Goal: Task Accomplishment & Management: Manage account settings

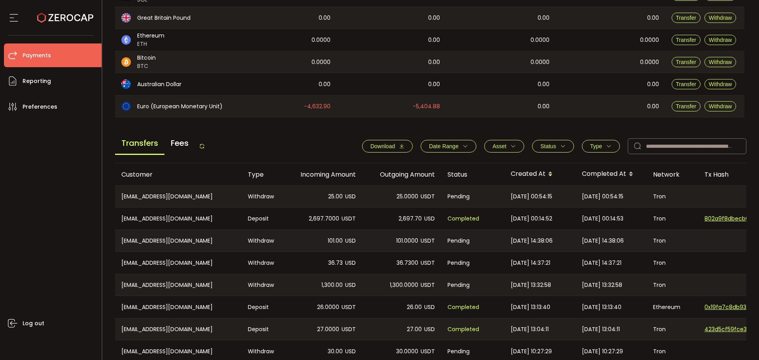
scroll to position [237, 0]
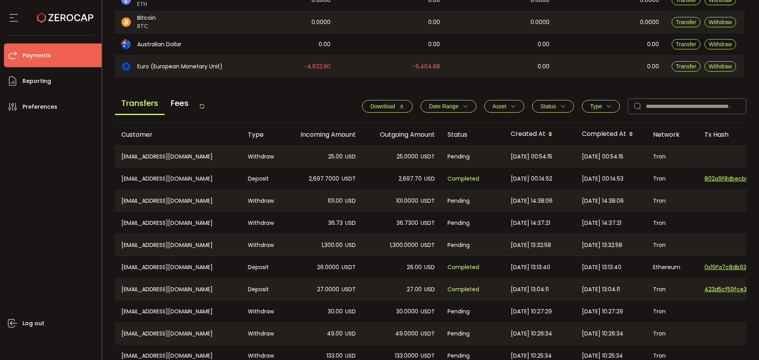
click at [496, 107] on span "Asset" at bounding box center [499, 106] width 14 height 6
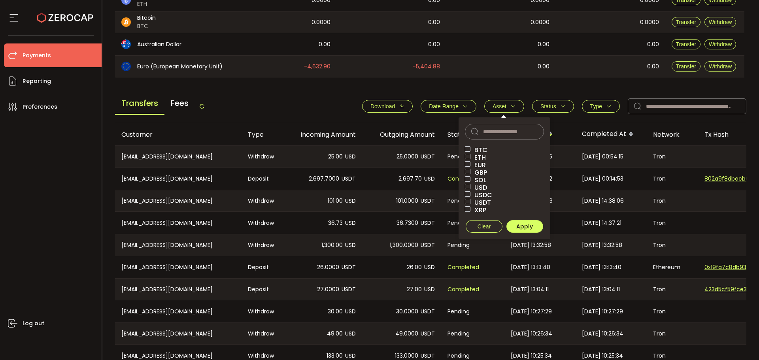
click at [550, 104] on span "Status" at bounding box center [548, 106] width 16 height 6
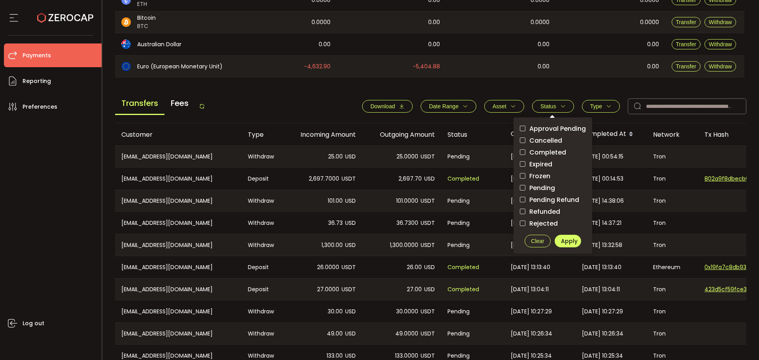
click at [553, 130] on span "Approval Pending" at bounding box center [555, 129] width 60 height 8
click at [543, 190] on span "Pending" at bounding box center [540, 188] width 30 height 8
click at [561, 238] on span "Apply" at bounding box center [569, 241] width 17 height 8
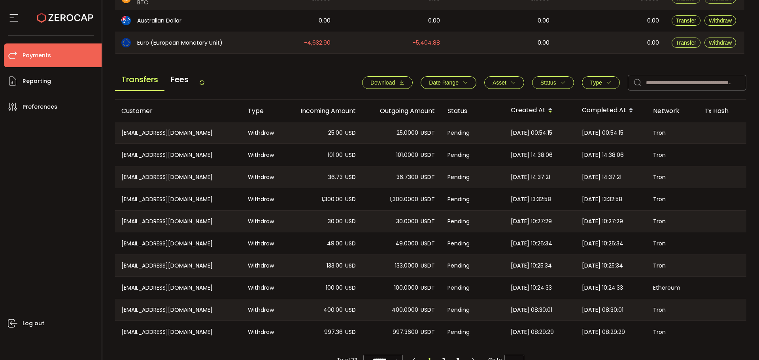
scroll to position [281, 0]
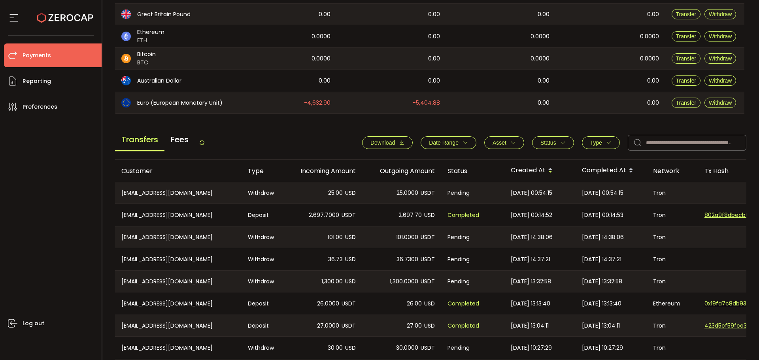
scroll to position [277, 0]
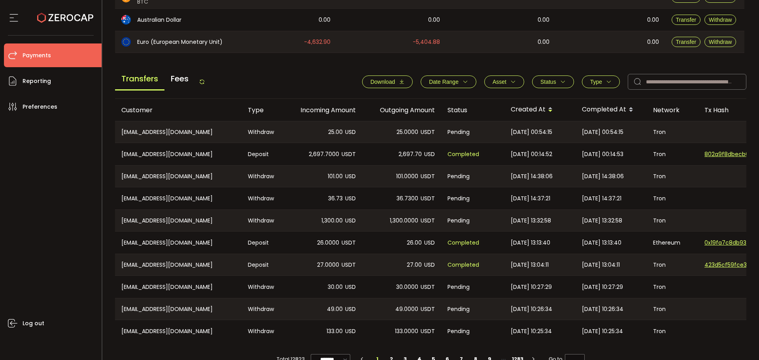
scroll to position [277, 0]
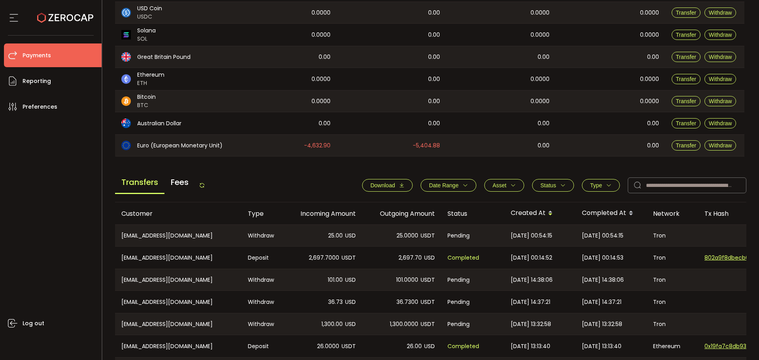
scroll to position [281, 0]
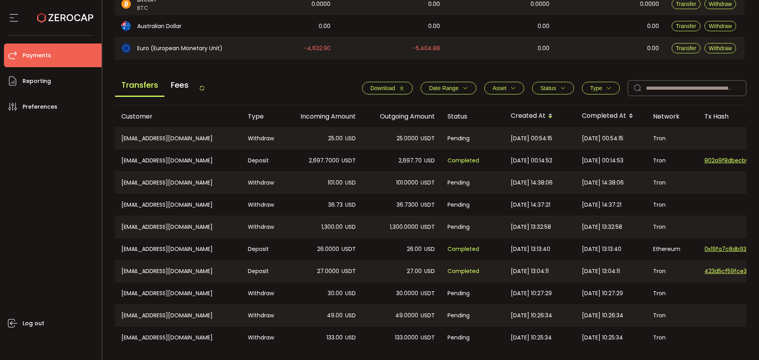
scroll to position [277, 0]
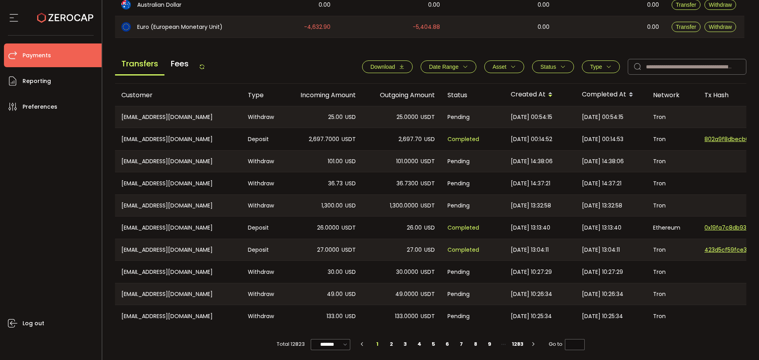
click at [567, 68] on button "Status" at bounding box center [553, 66] width 42 height 13
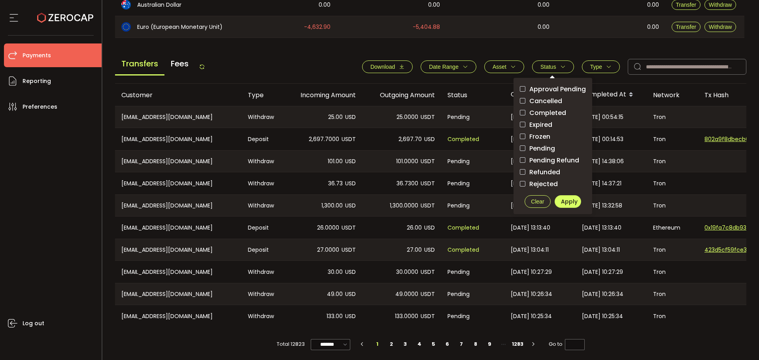
click at [545, 149] on span "Pending" at bounding box center [540, 149] width 30 height 8
drag, startPoint x: 571, startPoint y: 203, endPoint x: 575, endPoint y: 200, distance: 4.5
click at [571, 204] on span "Apply" at bounding box center [569, 202] width 17 height 8
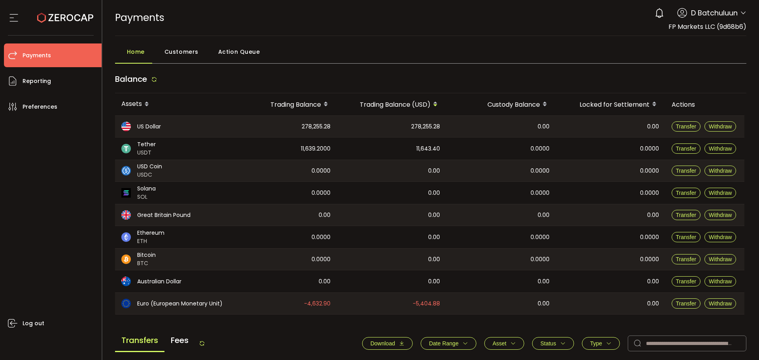
scroll to position [281, 0]
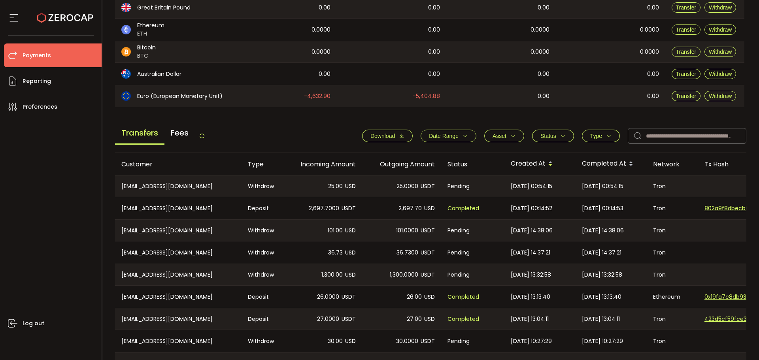
scroll to position [230, 0]
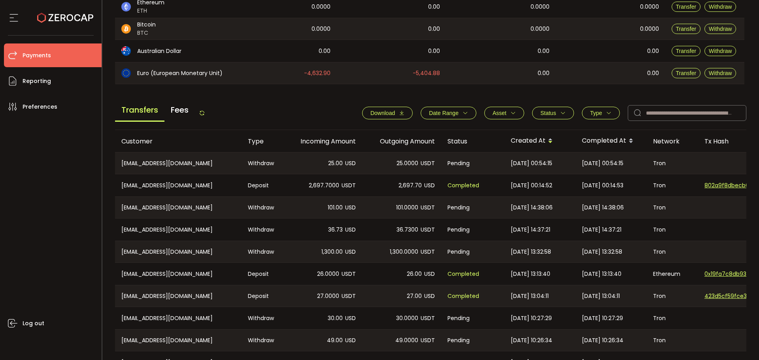
click at [545, 115] on span "Status" at bounding box center [548, 113] width 16 height 6
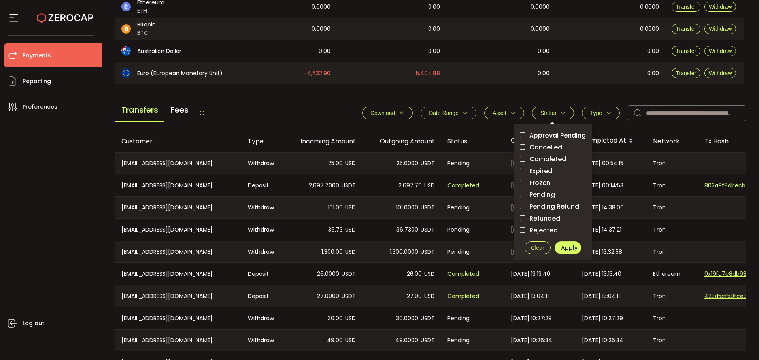
click at [538, 195] on span "Pending" at bounding box center [540, 195] width 30 height 8
click at [565, 244] on span "Apply" at bounding box center [569, 248] width 17 height 8
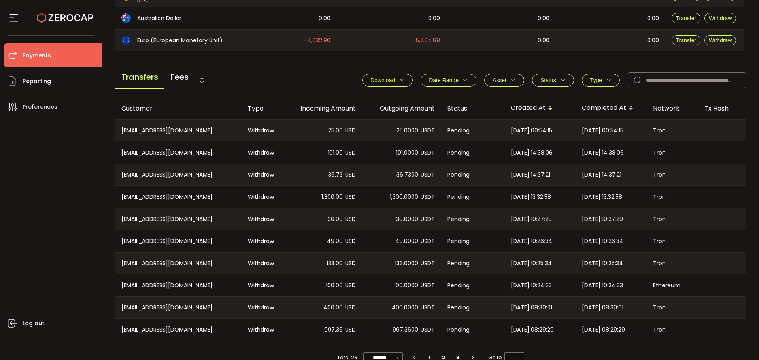
scroll to position [281, 0]
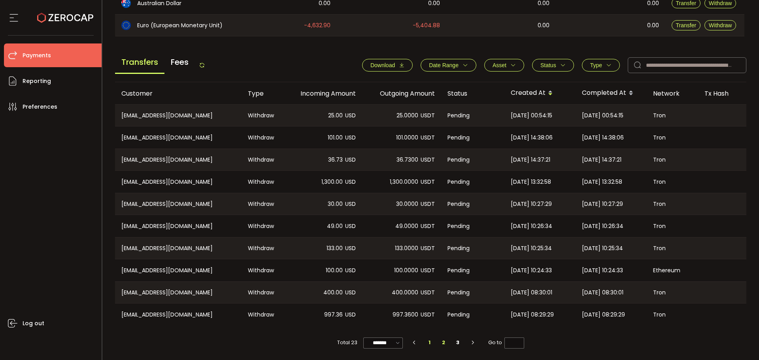
click at [439, 342] on li "2" at bounding box center [444, 342] width 14 height 11
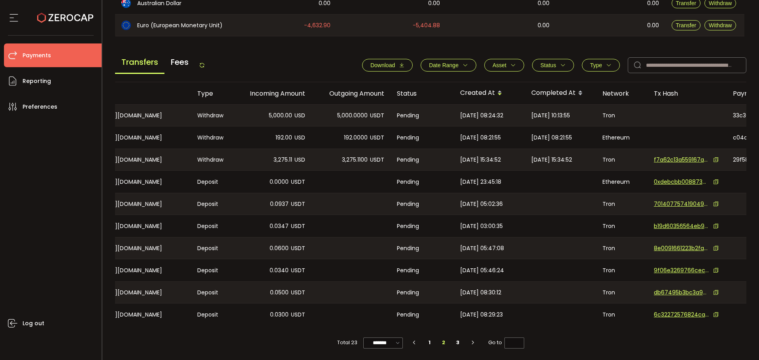
scroll to position [0, 0]
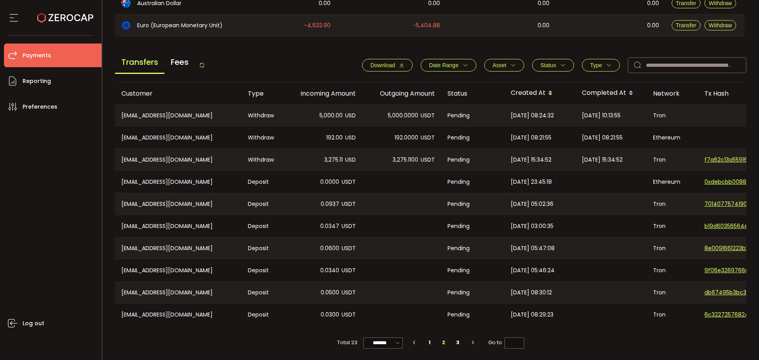
click at [484, 64] on button "Asset" at bounding box center [504, 65] width 40 height 13
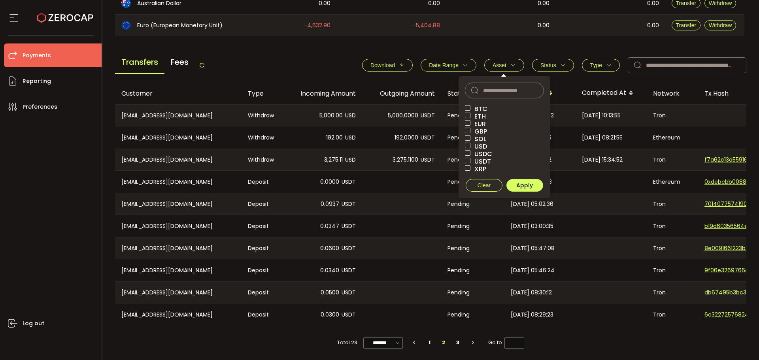
click at [606, 63] on icon "button" at bounding box center [609, 65] width 6 height 6
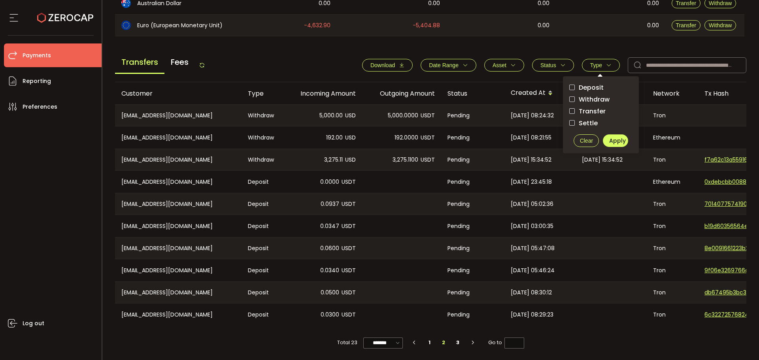
click at [587, 97] on span "Withdraw" at bounding box center [592, 100] width 35 height 8
click at [609, 139] on span "Apply" at bounding box center [617, 141] width 17 height 8
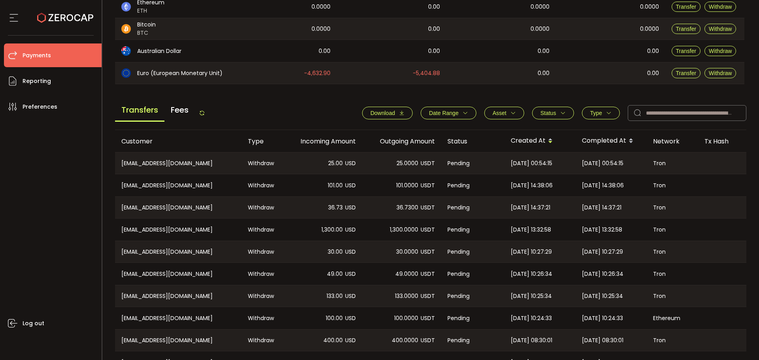
scroll to position [281, 0]
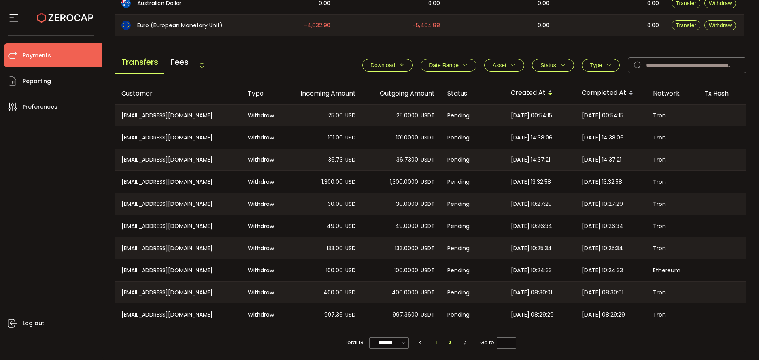
click at [450, 341] on li "2" at bounding box center [450, 342] width 14 height 11
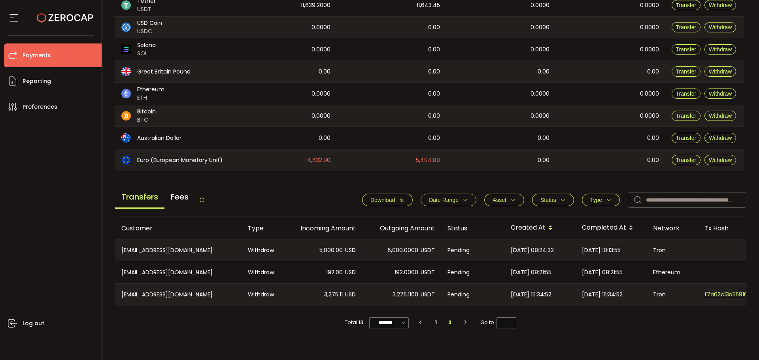
scroll to position [143, 0]
click at [437, 328] on li "1" at bounding box center [436, 322] width 14 height 11
type input "*"
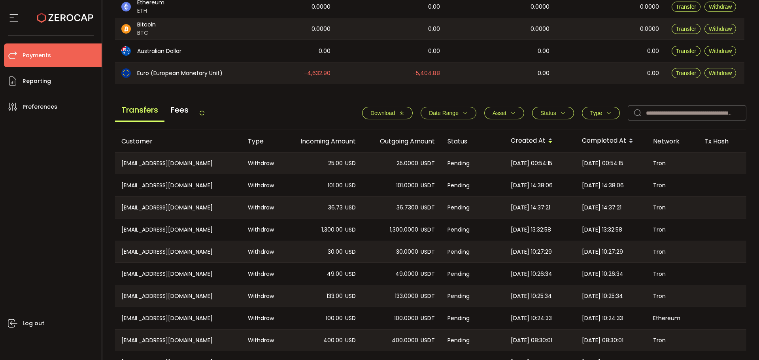
scroll to position [281, 0]
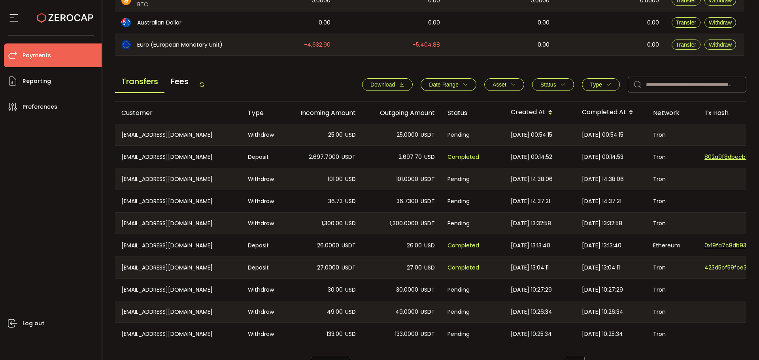
scroll to position [281, 0]
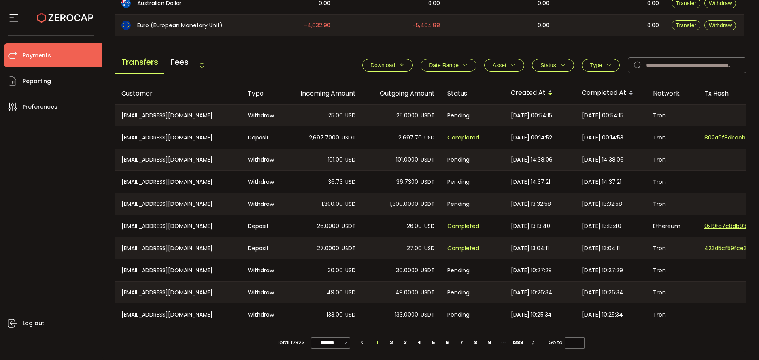
click at [504, 62] on span "Asset" at bounding box center [503, 65] width 23 height 6
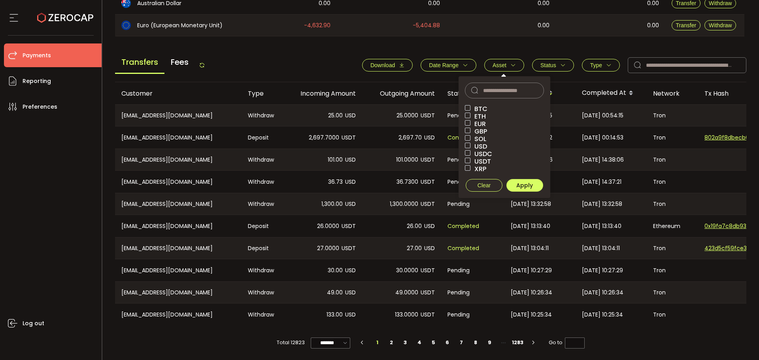
click at [548, 59] on button "Status" at bounding box center [553, 65] width 42 height 13
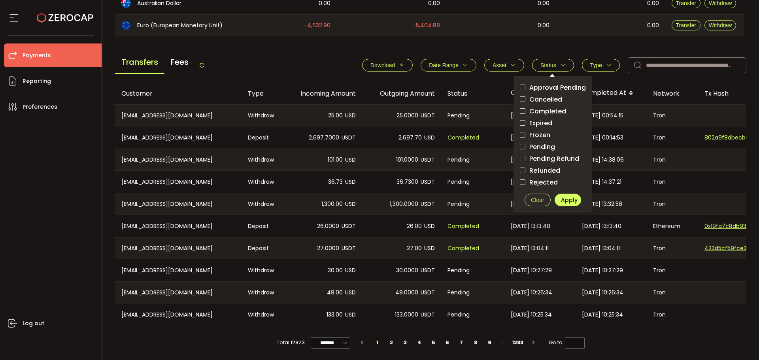
click at [542, 144] on span "Pending" at bounding box center [540, 147] width 30 height 8
click at [574, 196] on span "Apply" at bounding box center [569, 200] width 17 height 8
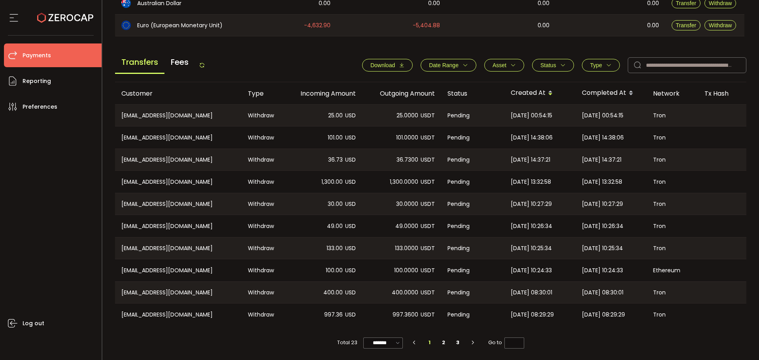
click at [601, 62] on span "Type" at bounding box center [600, 65] width 21 height 6
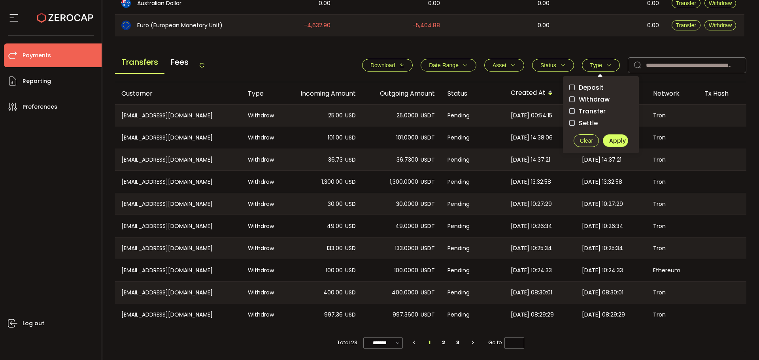
click at [450, 209] on div "Pending" at bounding box center [472, 203] width 63 height 21
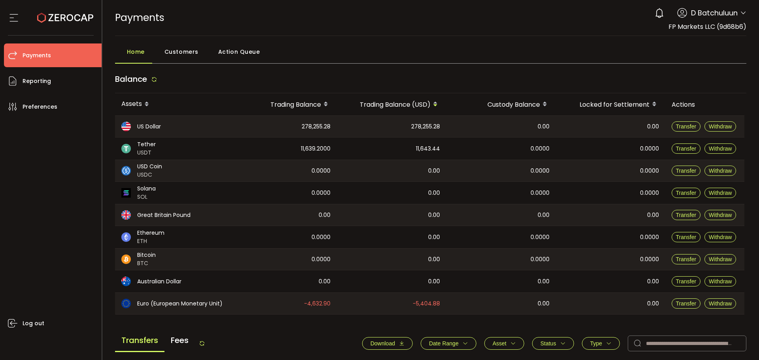
scroll to position [281, 0]
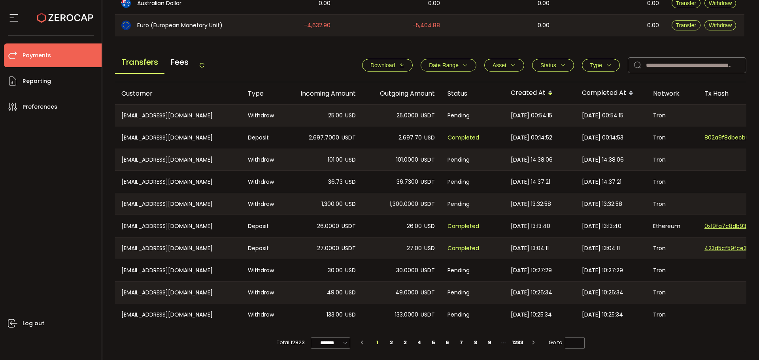
click at [551, 68] on button "Status" at bounding box center [553, 65] width 42 height 13
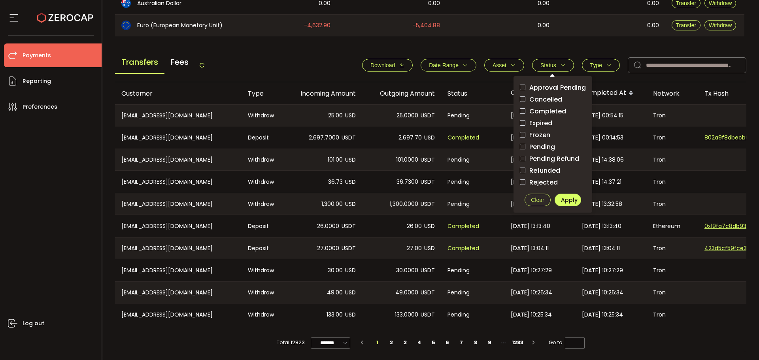
click at [537, 145] on span "Pending" at bounding box center [540, 147] width 30 height 8
click at [571, 199] on span "Apply" at bounding box center [569, 200] width 17 height 8
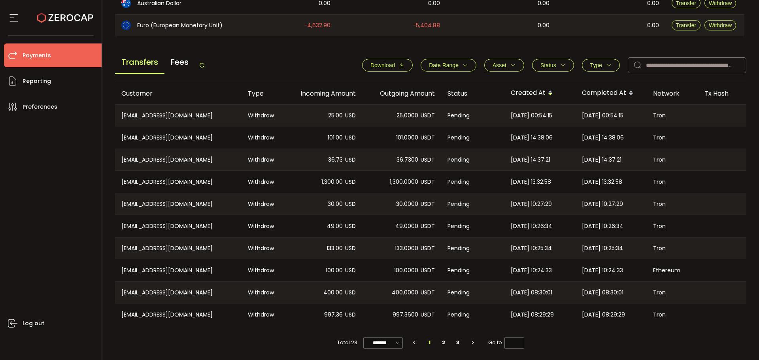
click at [554, 64] on span "Status" at bounding box center [552, 65] width 25 height 6
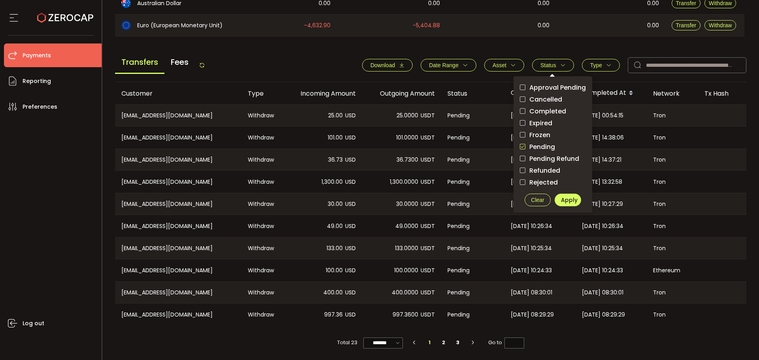
click at [598, 62] on span "Type" at bounding box center [596, 65] width 12 height 6
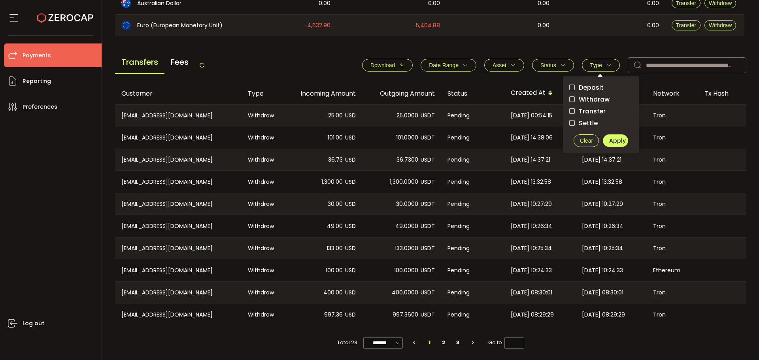
click at [605, 83] on label "Deposit" at bounding box center [600, 88] width 63 height 10
click at [599, 84] on span "Deposit" at bounding box center [589, 88] width 29 height 8
click at [593, 96] on span "Withdraw" at bounding box center [592, 100] width 35 height 8
click at [606, 136] on button "Apply" at bounding box center [615, 140] width 25 height 13
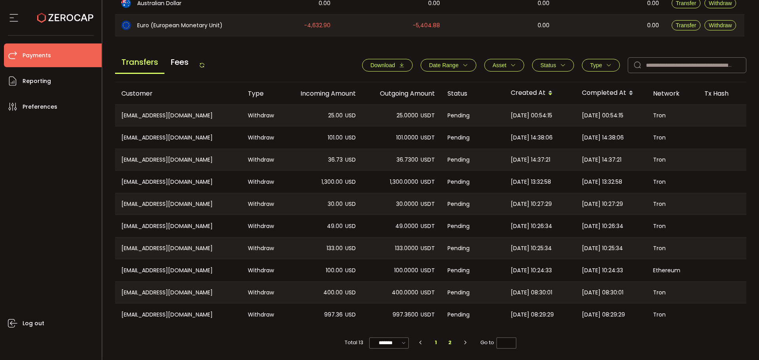
click at [453, 345] on li "2" at bounding box center [450, 342] width 14 height 11
type input "*"
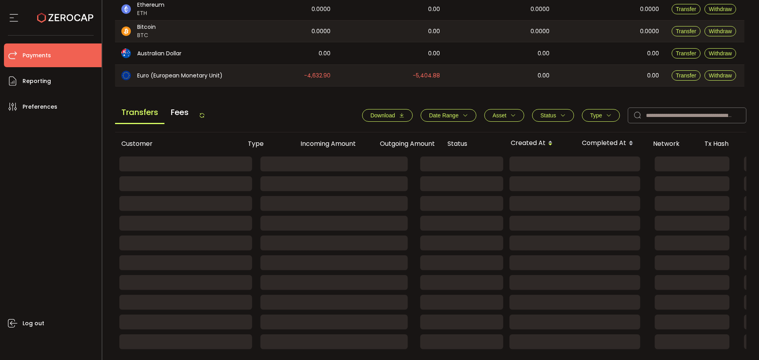
scroll to position [143, 0]
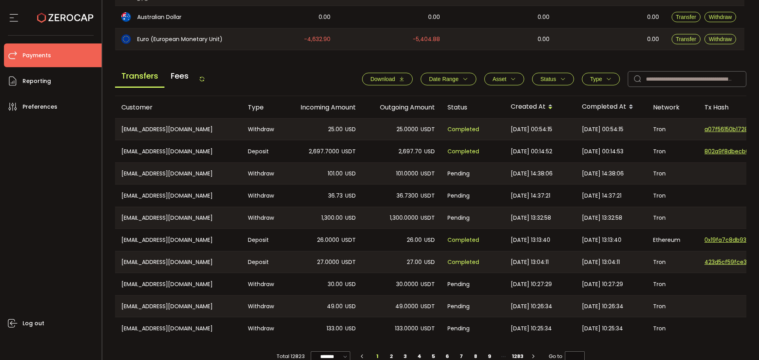
scroll to position [281, 0]
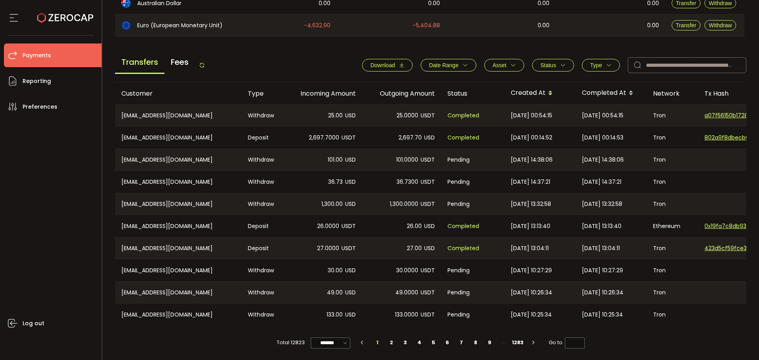
click at [552, 67] on button "Status" at bounding box center [553, 65] width 42 height 13
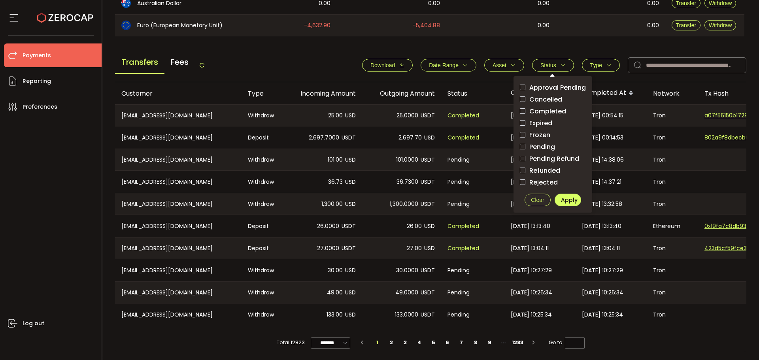
click at [539, 143] on span "Pending" at bounding box center [540, 147] width 30 height 8
click at [561, 200] on span "Apply" at bounding box center [569, 200] width 17 height 8
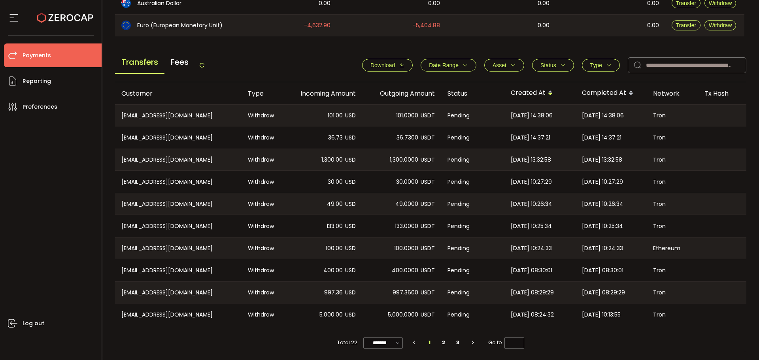
click at [606, 62] on icon "button" at bounding box center [609, 65] width 6 height 6
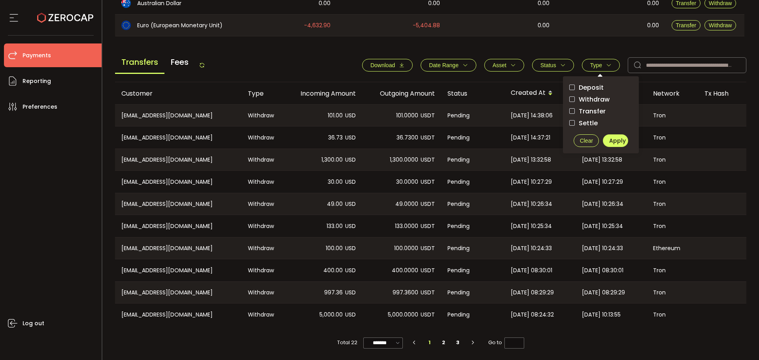
click at [595, 98] on span "Withdraw" at bounding box center [592, 100] width 35 height 8
click at [620, 138] on span "Apply" at bounding box center [617, 141] width 17 height 8
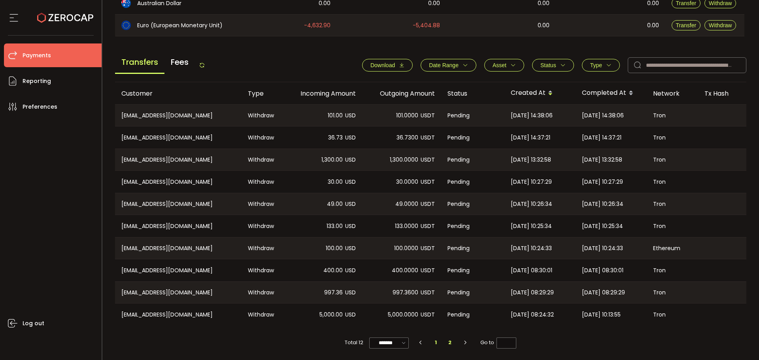
click at [449, 339] on li "2" at bounding box center [450, 342] width 14 height 11
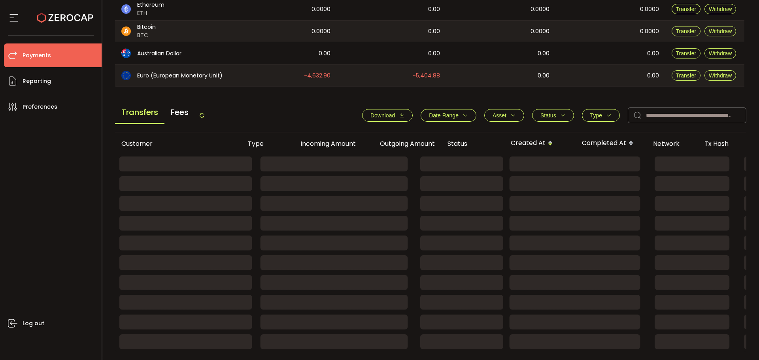
scroll to position [143, 0]
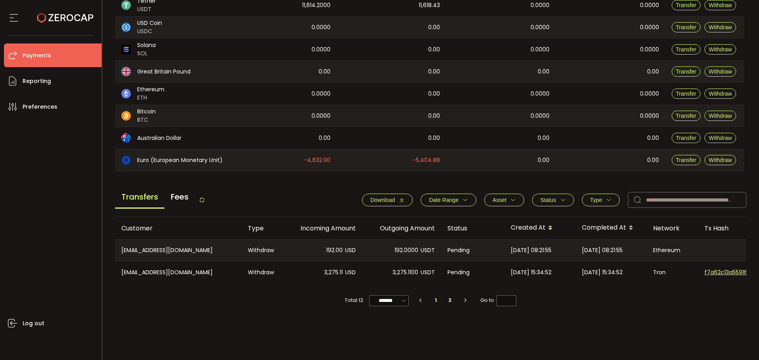
click at [436, 304] on li "1" at bounding box center [436, 300] width 14 height 11
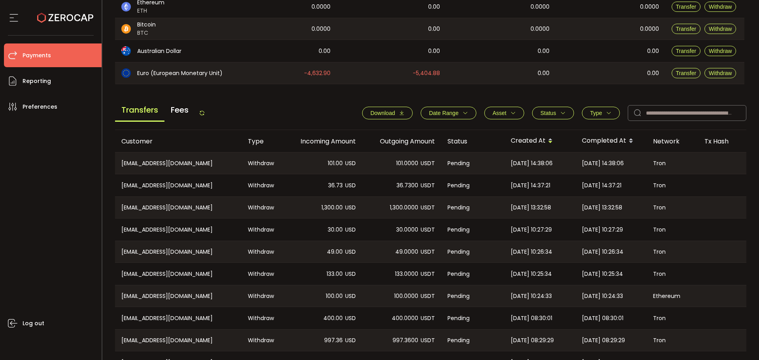
scroll to position [281, 0]
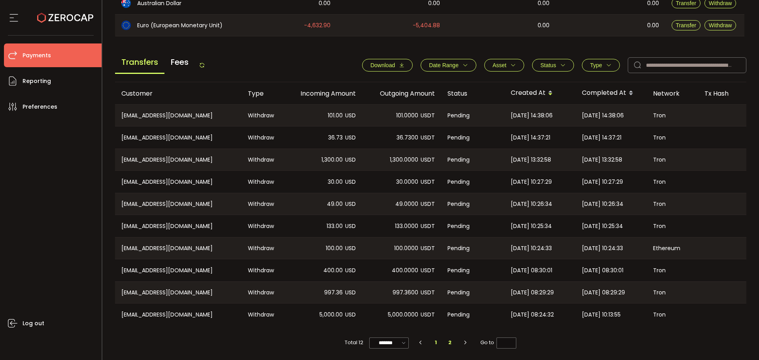
click at [448, 343] on li "2" at bounding box center [450, 342] width 14 height 11
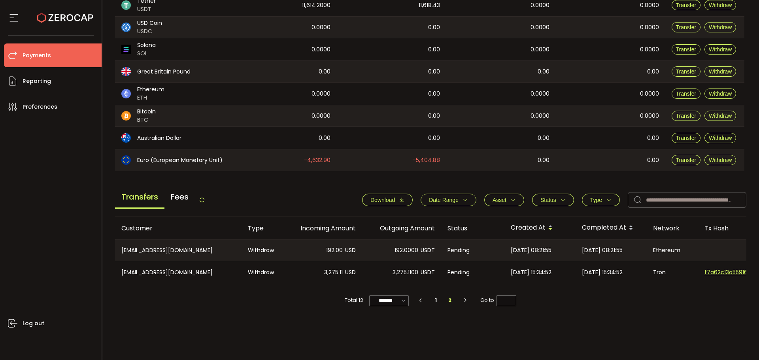
scroll to position [143, 0]
click at [435, 304] on li "1" at bounding box center [436, 300] width 14 height 11
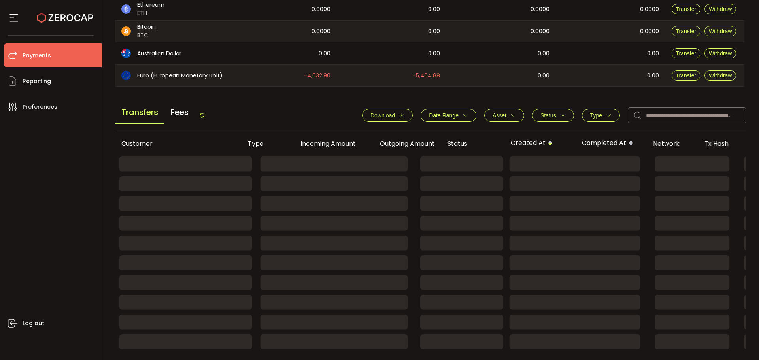
scroll to position [281, 0]
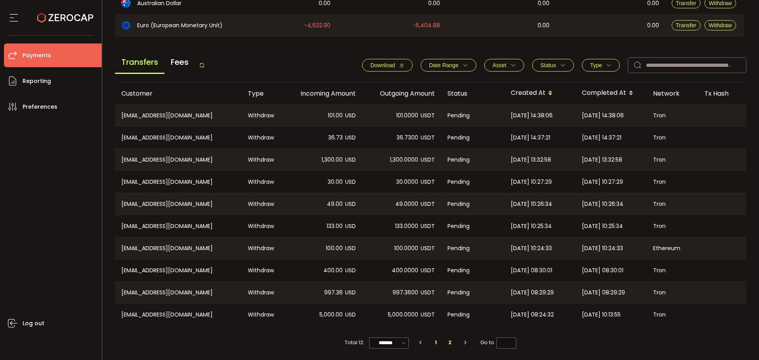
click at [445, 345] on li "2" at bounding box center [450, 342] width 14 height 11
type input "*"
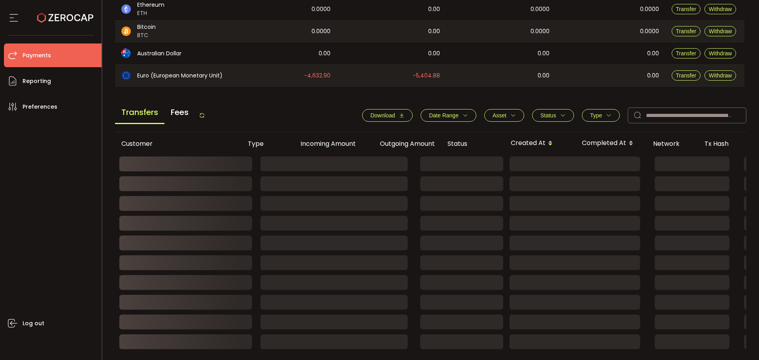
scroll to position [143, 0]
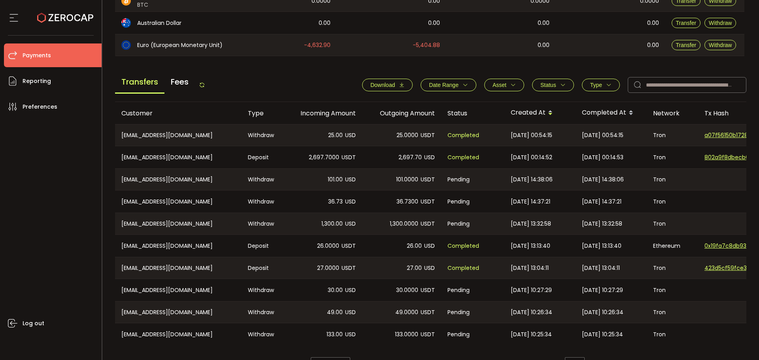
scroll to position [281, 0]
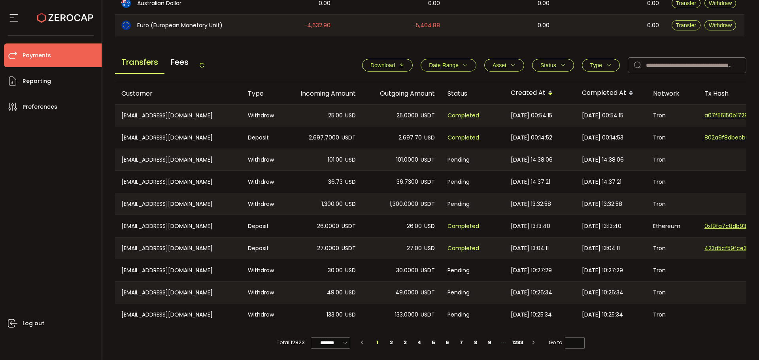
click at [543, 62] on span "Status" at bounding box center [548, 65] width 16 height 6
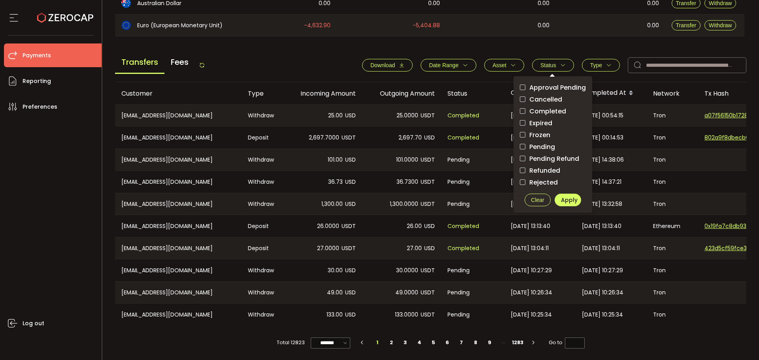
click at [538, 144] on span "Pending" at bounding box center [540, 147] width 30 height 8
click at [574, 200] on span "Apply" at bounding box center [569, 200] width 17 height 8
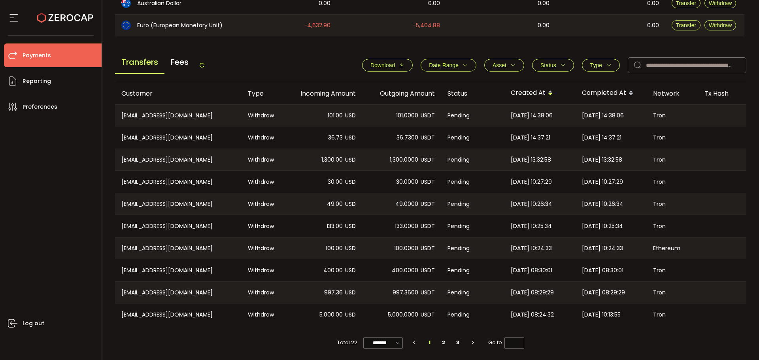
click at [602, 63] on span "Type" at bounding box center [600, 65] width 21 height 6
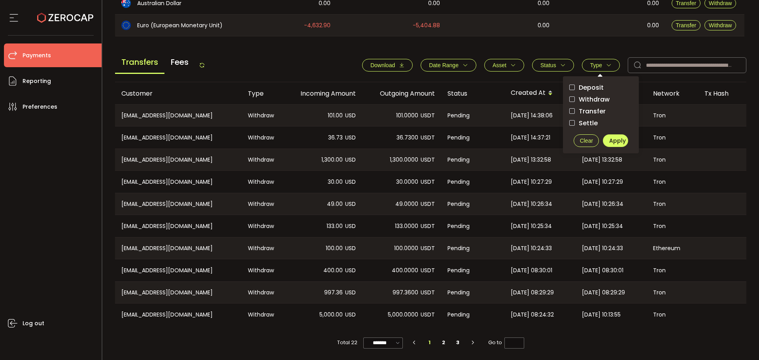
click at [599, 99] on span "Withdraw" at bounding box center [592, 100] width 35 height 8
click at [612, 143] on button "Apply" at bounding box center [615, 140] width 25 height 13
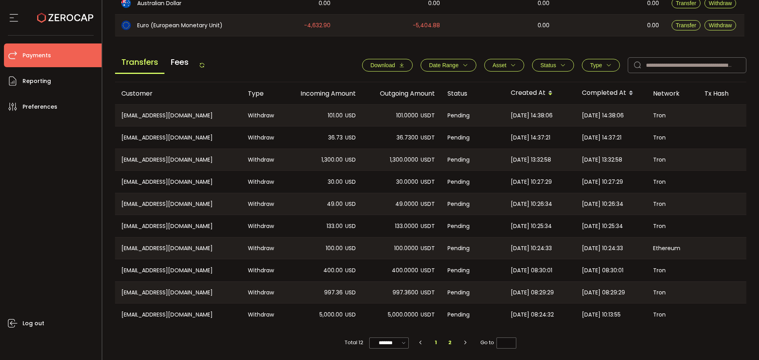
click at [448, 340] on li "2" at bounding box center [450, 342] width 14 height 11
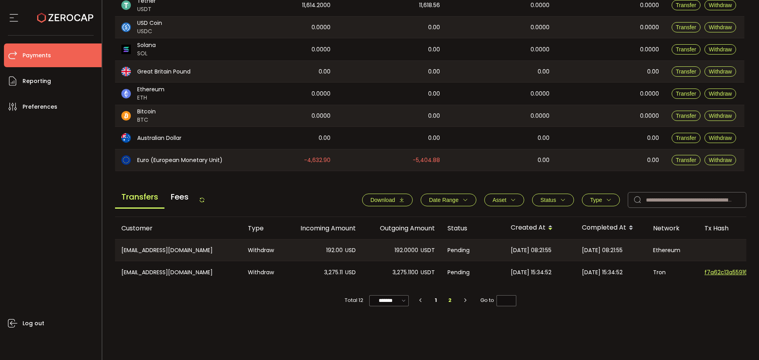
scroll to position [143, 0]
click at [436, 303] on li "1" at bounding box center [436, 300] width 14 height 11
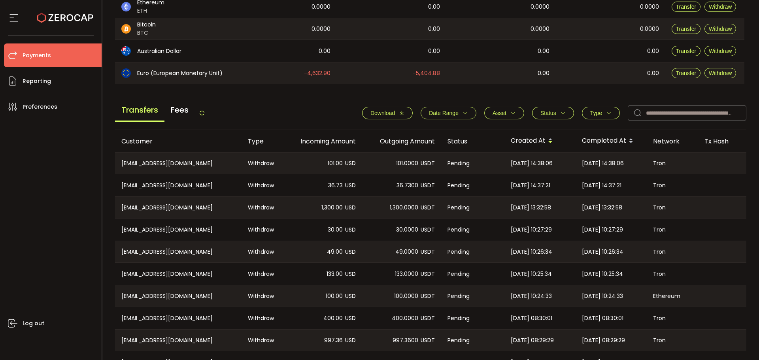
scroll to position [281, 0]
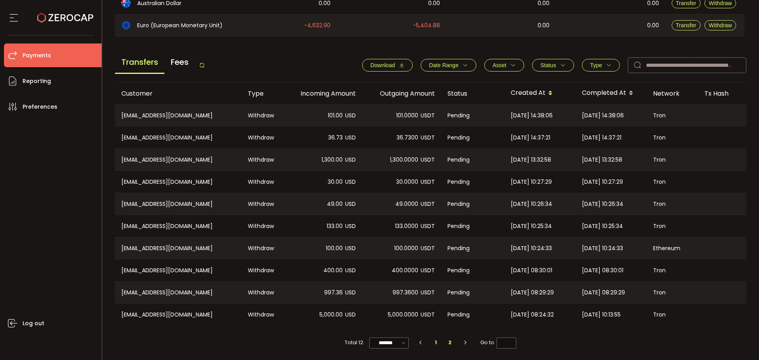
click at [447, 344] on li "2" at bounding box center [450, 342] width 14 height 11
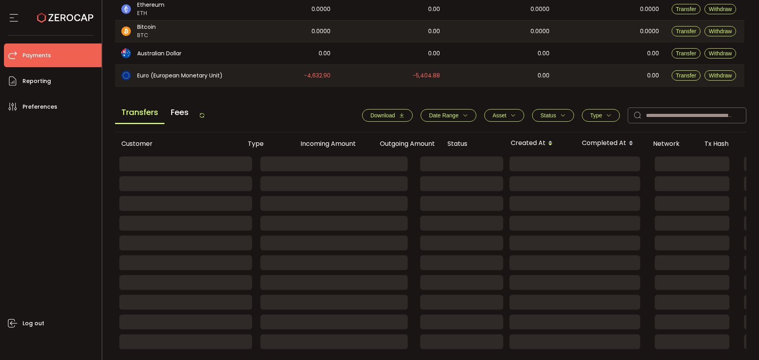
scroll to position [143, 0]
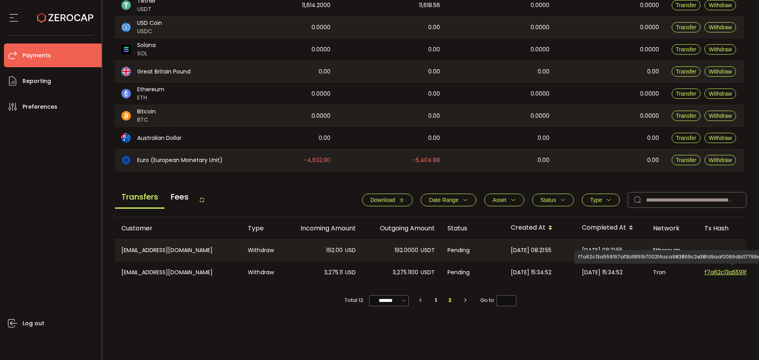
click at [730, 269] on span "f7a62c13a559167af3b19f61b7002f4aca983869c2e38fd9aaf0066db117799e" at bounding box center [731, 272] width 55 height 8
click at [432, 301] on li "1" at bounding box center [436, 300] width 14 height 11
type input "*"
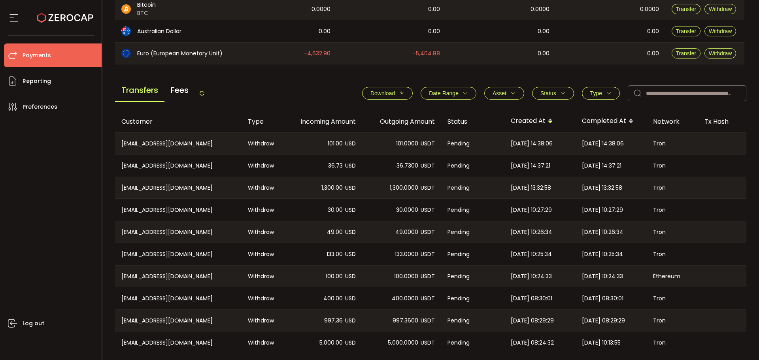
scroll to position [281, 0]
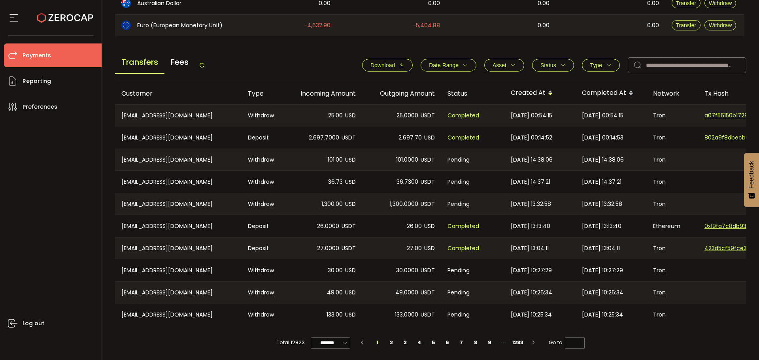
scroll to position [83, 0]
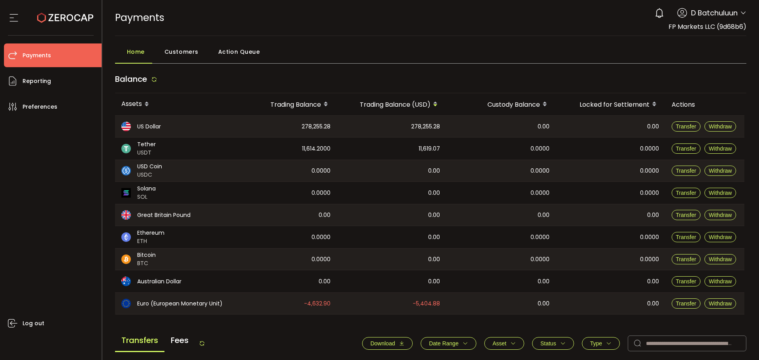
scroll to position [281, 0]
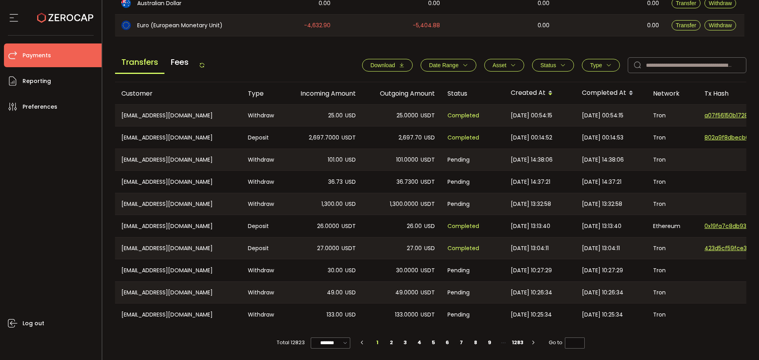
click at [556, 64] on span "Status" at bounding box center [552, 65] width 25 height 6
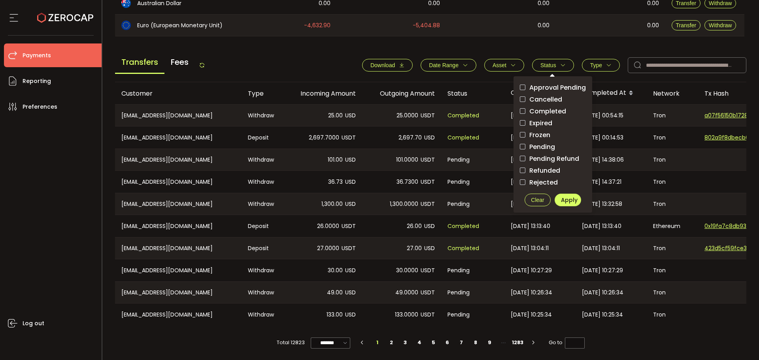
click at [540, 143] on span "Pending" at bounding box center [540, 147] width 30 height 8
click at [564, 201] on span "Apply" at bounding box center [569, 200] width 17 height 8
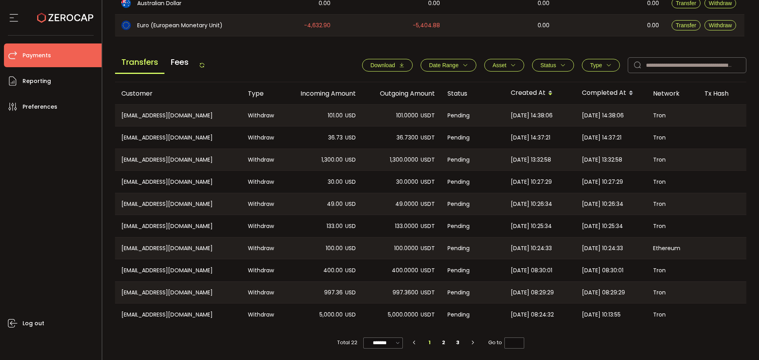
click at [606, 65] on icon "button" at bounding box center [609, 65] width 6 height 6
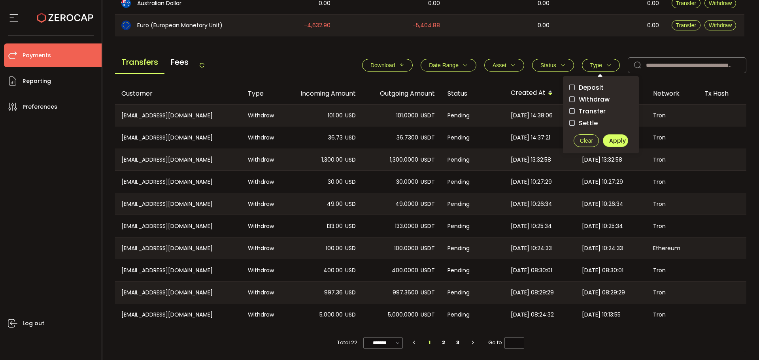
click at [599, 96] on span "Withdraw" at bounding box center [592, 100] width 35 height 8
click at [618, 137] on span "Apply" at bounding box center [617, 141] width 17 height 8
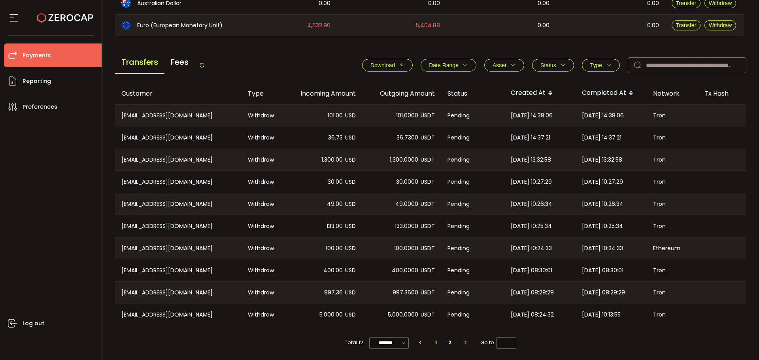
click at [445, 341] on li "2" at bounding box center [450, 342] width 14 height 11
type input "*"
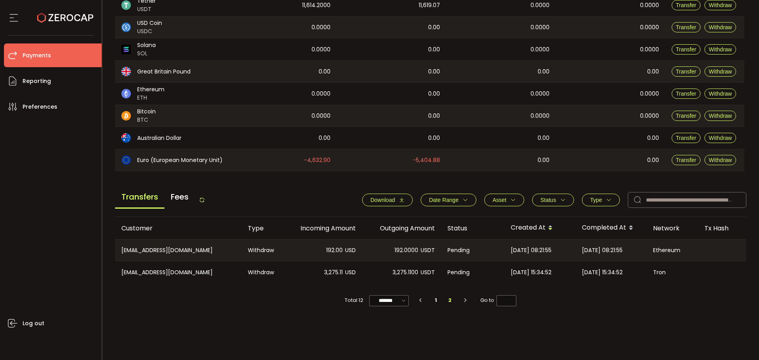
scroll to position [143, 0]
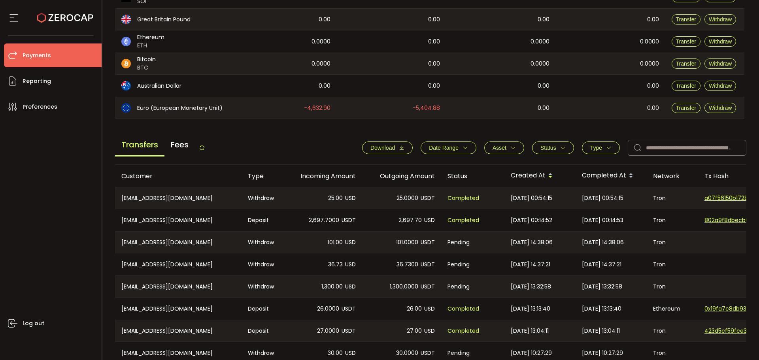
scroll to position [277, 0]
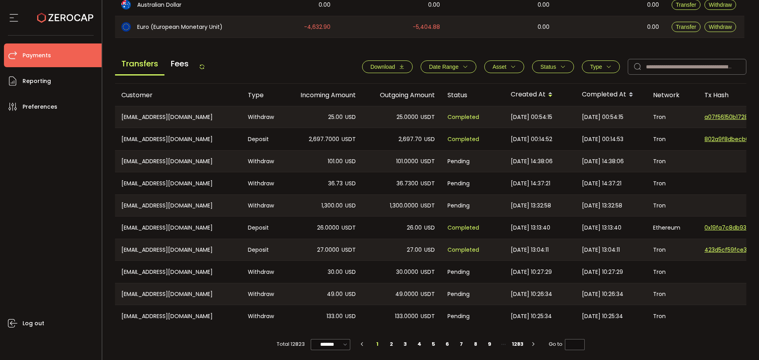
click at [499, 65] on span "Asset" at bounding box center [499, 67] width 14 height 6
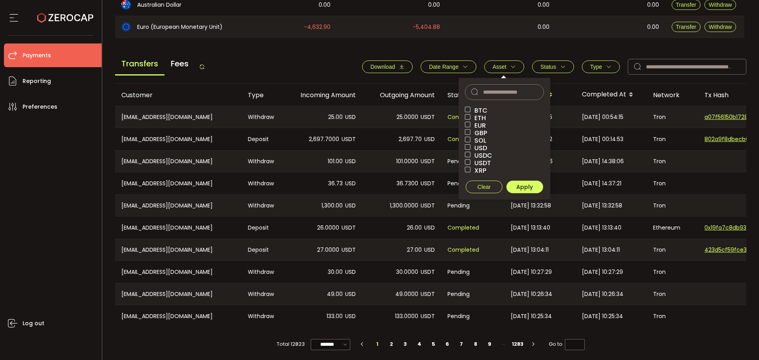
click at [550, 71] on button "Status" at bounding box center [553, 66] width 42 height 13
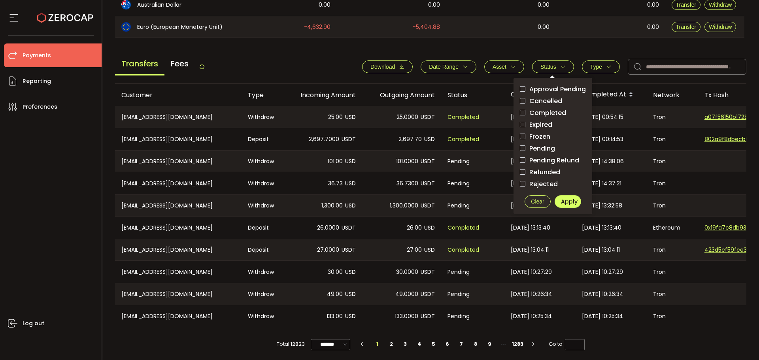
click at [546, 149] on span "Pending" at bounding box center [540, 149] width 30 height 8
click at [569, 201] on span "Apply" at bounding box center [569, 202] width 17 height 8
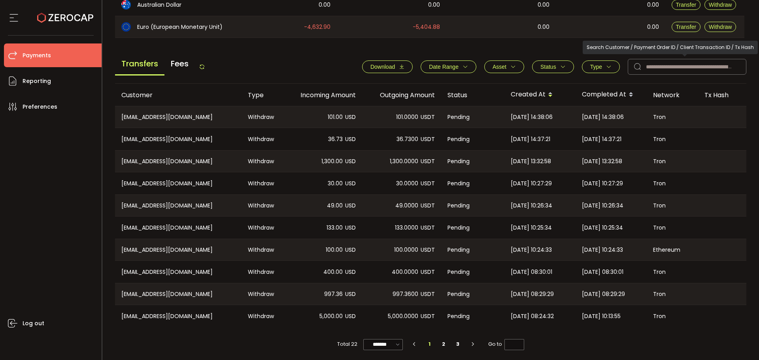
click at [608, 65] on icon "button" at bounding box center [609, 67] width 6 height 6
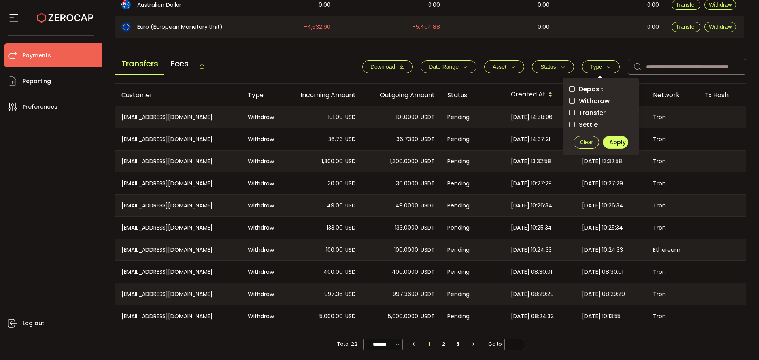
click at [586, 100] on span "Withdraw" at bounding box center [592, 101] width 35 height 8
click at [620, 145] on span "Apply" at bounding box center [617, 142] width 17 height 8
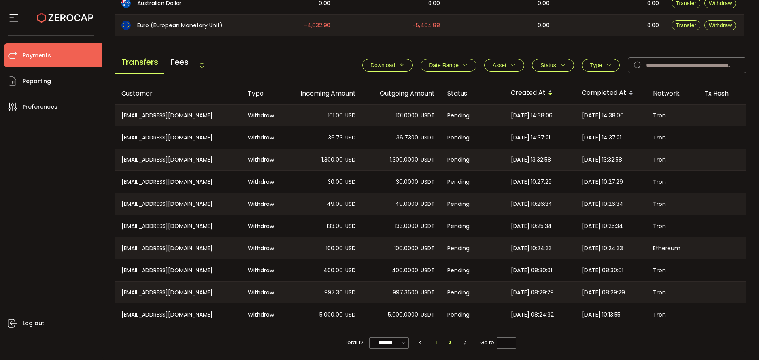
click at [443, 340] on li "2" at bounding box center [450, 342] width 14 height 11
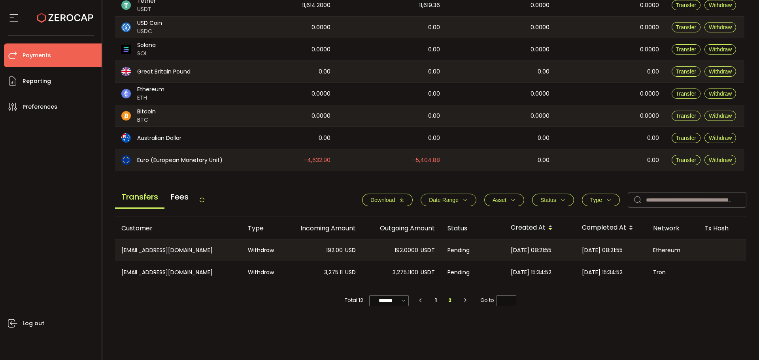
scroll to position [143, 0]
click at [438, 303] on li "1" at bounding box center [436, 300] width 14 height 11
type input "*"
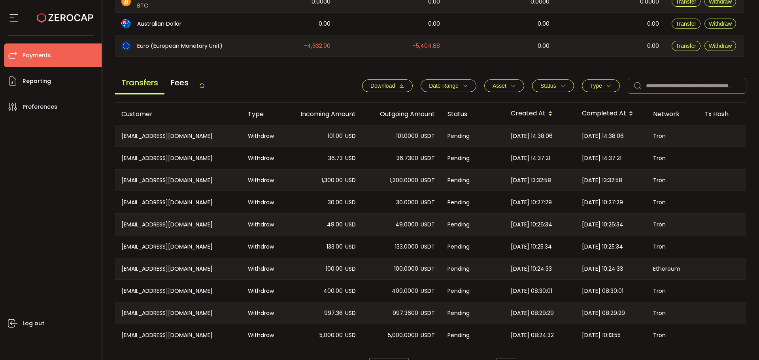
scroll to position [281, 0]
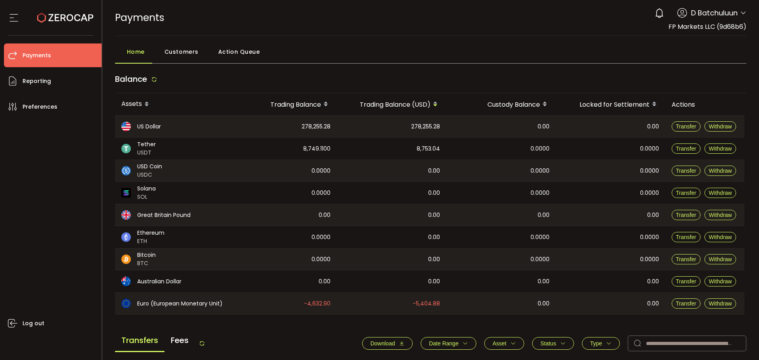
scroll to position [281, 0]
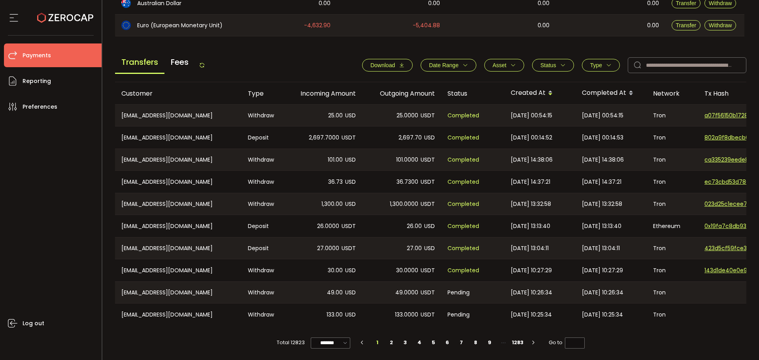
click at [554, 62] on span "Status" at bounding box center [552, 65] width 25 height 6
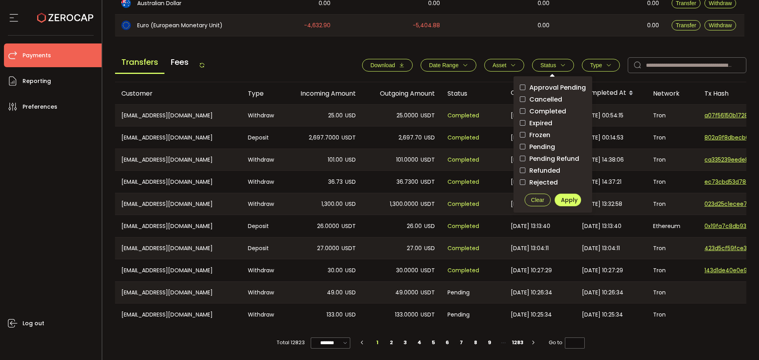
click at [532, 143] on span "Pending" at bounding box center [540, 147] width 30 height 8
click at [568, 197] on span "Apply" at bounding box center [569, 200] width 17 height 8
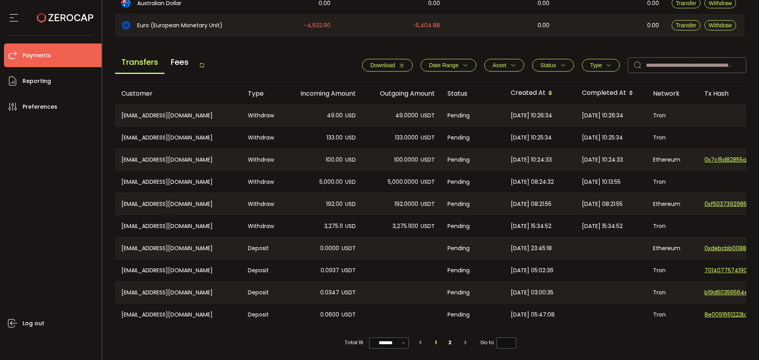
click at [607, 59] on button "Type" at bounding box center [601, 65] width 38 height 13
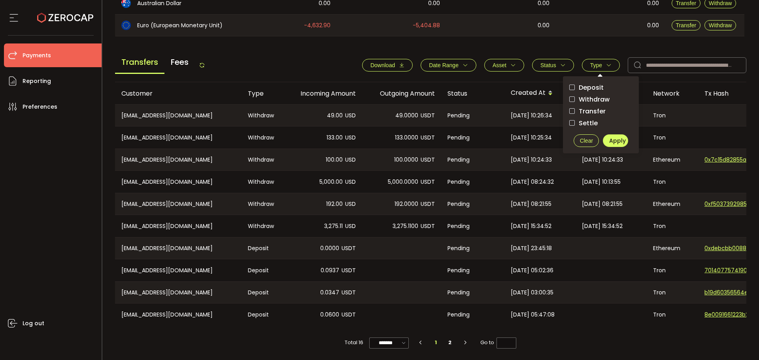
click at [594, 96] on span "Withdraw" at bounding box center [592, 100] width 35 height 8
click at [612, 137] on span "Apply" at bounding box center [617, 141] width 17 height 8
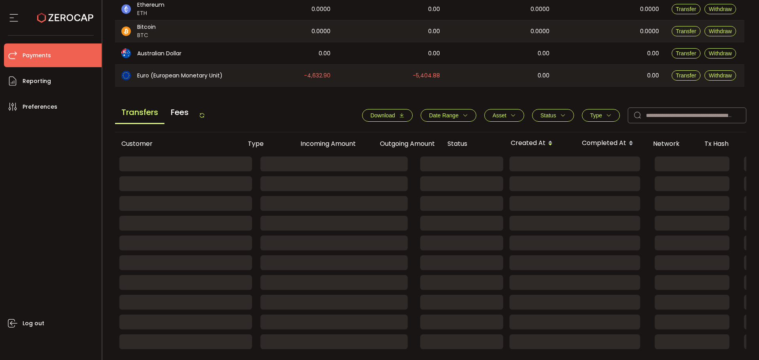
scroll to position [192, 0]
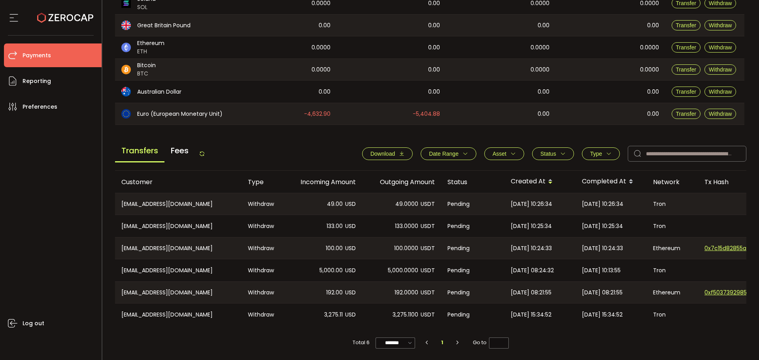
click at [289, 113] on div "-4,632.90" at bounding box center [286, 113] width 99 height 21
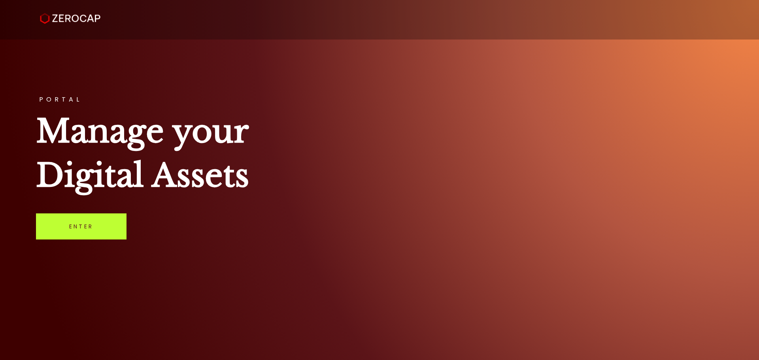
click at [104, 235] on link "Enter" at bounding box center [81, 226] width 90 height 26
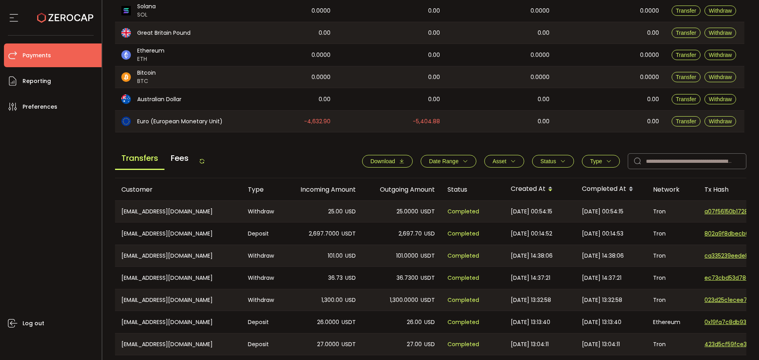
scroll to position [281, 0]
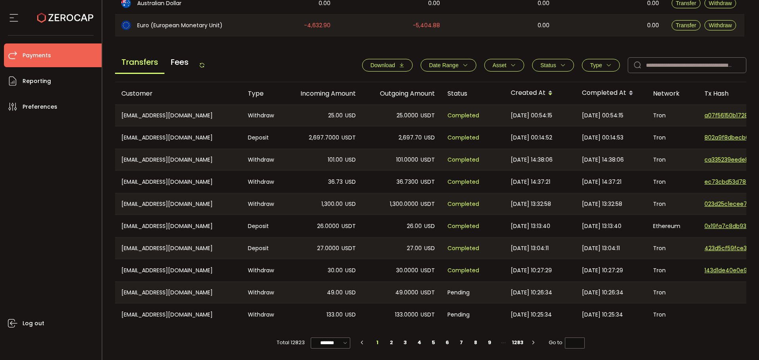
click at [506, 64] on span "Asset" at bounding box center [503, 65] width 23 height 6
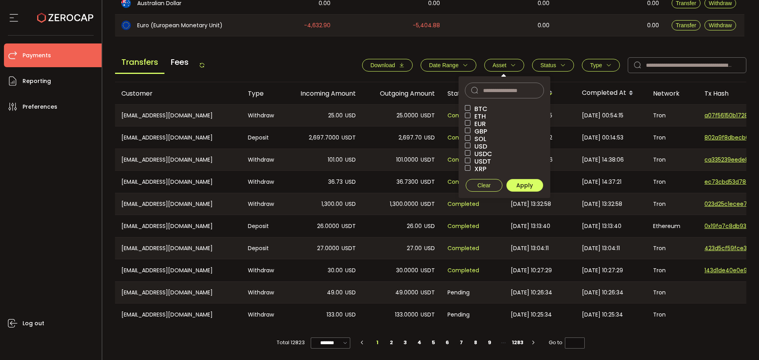
click at [552, 62] on span "Status" at bounding box center [548, 65] width 16 height 6
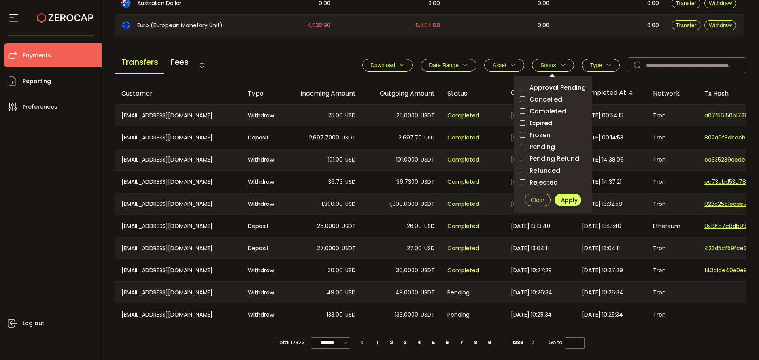
click at [539, 146] on span "Pending" at bounding box center [540, 147] width 30 height 8
click at [567, 196] on span "Apply" at bounding box center [569, 200] width 17 height 8
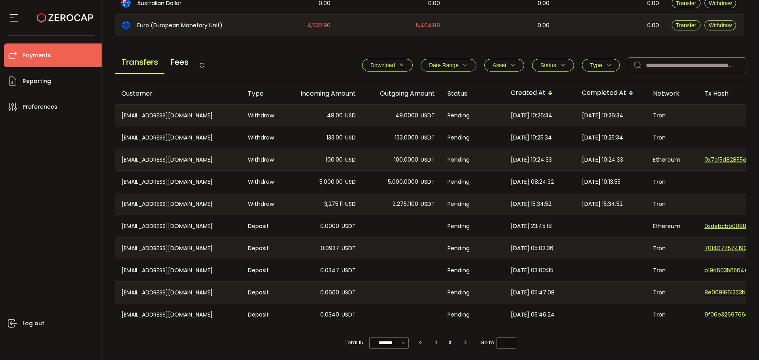
click at [601, 62] on span "Type" at bounding box center [600, 65] width 21 height 6
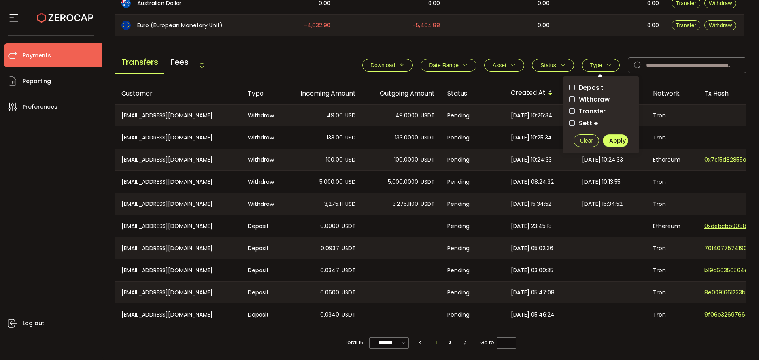
click at [591, 96] on span "Withdraw" at bounding box center [592, 100] width 35 height 8
click at [614, 143] on button "Apply" at bounding box center [615, 140] width 25 height 13
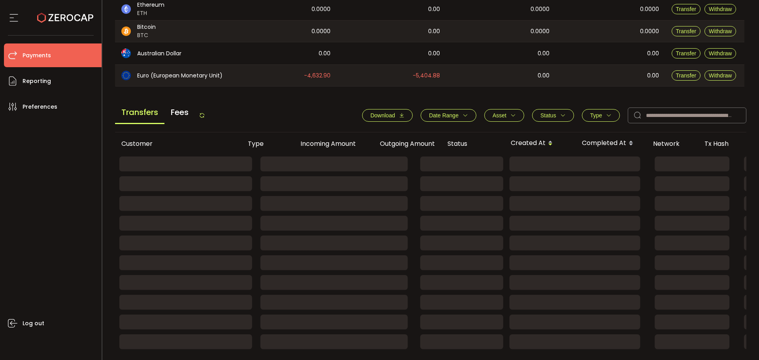
scroll to position [170, 0]
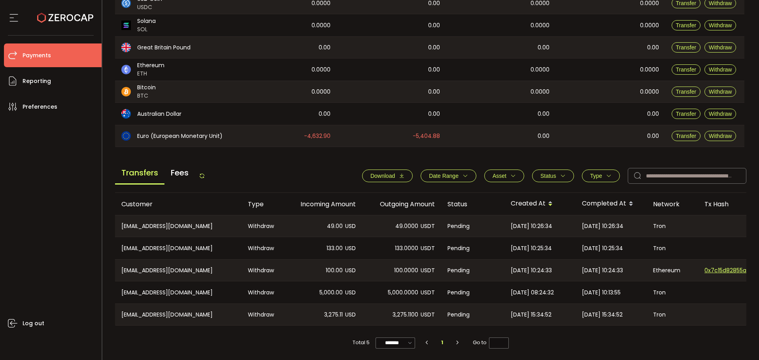
click at [613, 154] on main "Balance Assets Trading Balance Trading Balance (USD) Custody Balance Locked for…" at bounding box center [430, 127] width 631 height 450
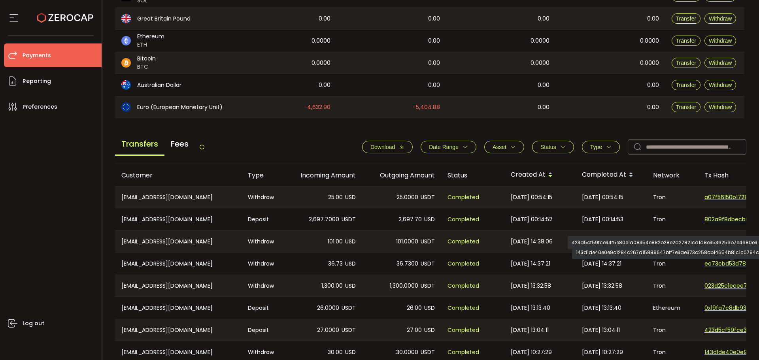
scroll to position [281, 0]
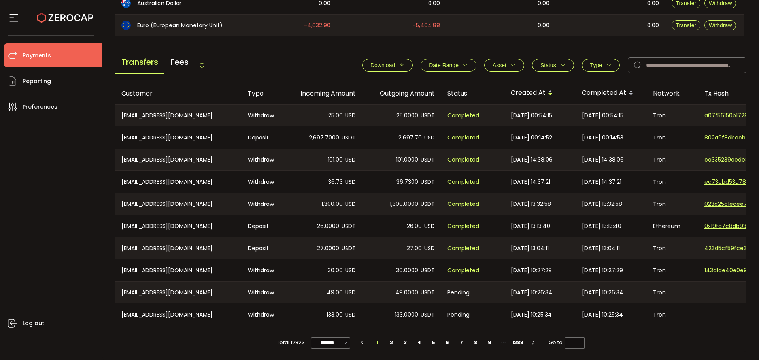
click at [549, 65] on span "Status" at bounding box center [548, 65] width 16 height 6
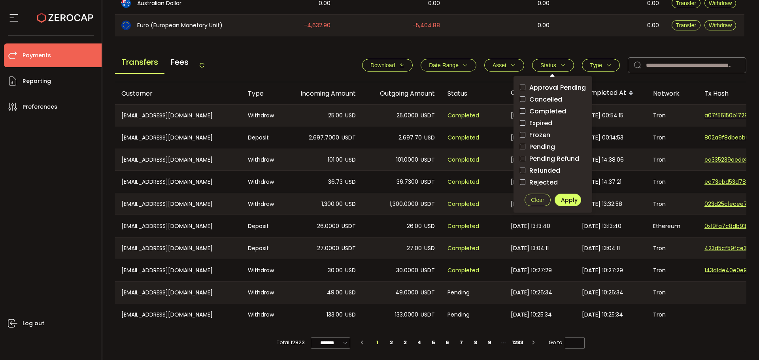
click at [543, 146] on span "Pending" at bounding box center [540, 147] width 30 height 8
click at [565, 198] on span "Apply" at bounding box center [569, 200] width 17 height 8
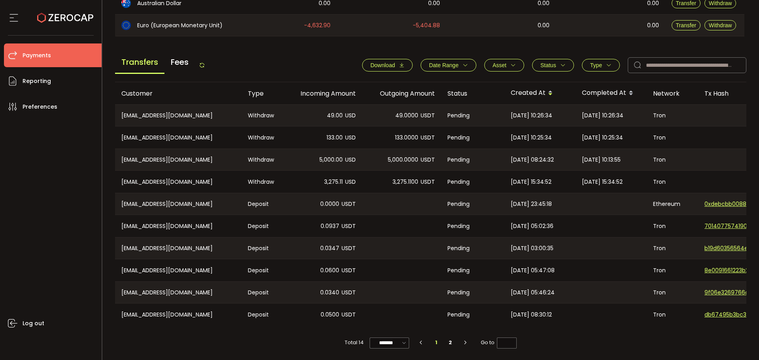
click at [597, 68] on button "Type" at bounding box center [601, 65] width 38 height 13
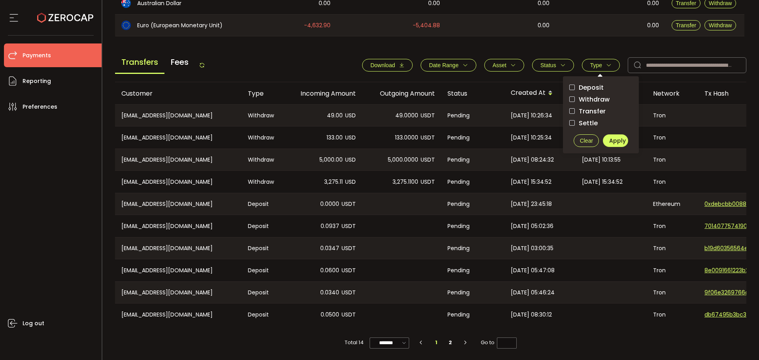
click at [595, 97] on span "Withdraw" at bounding box center [592, 100] width 35 height 8
click at [618, 139] on span "Apply" at bounding box center [617, 141] width 17 height 8
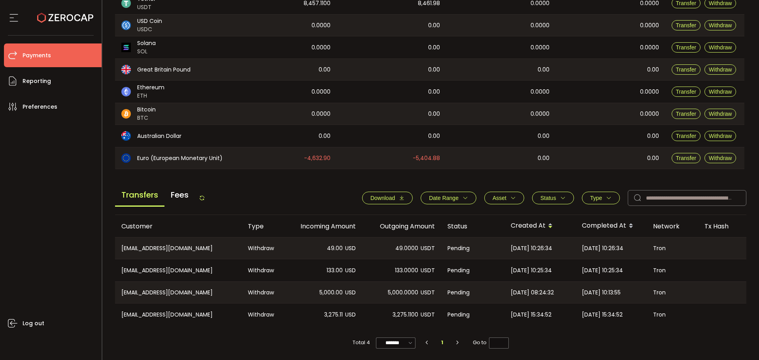
scroll to position [148, 0]
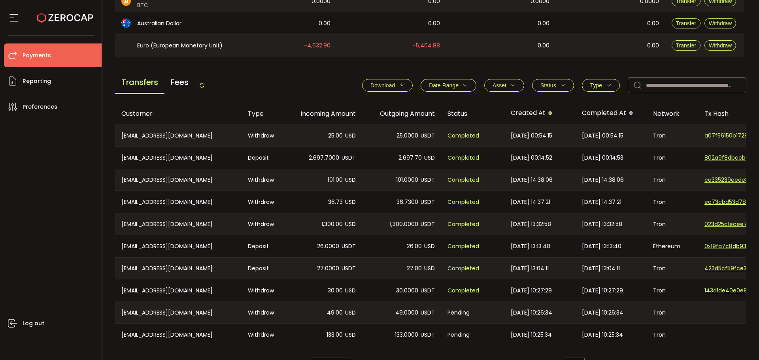
scroll to position [281, 0]
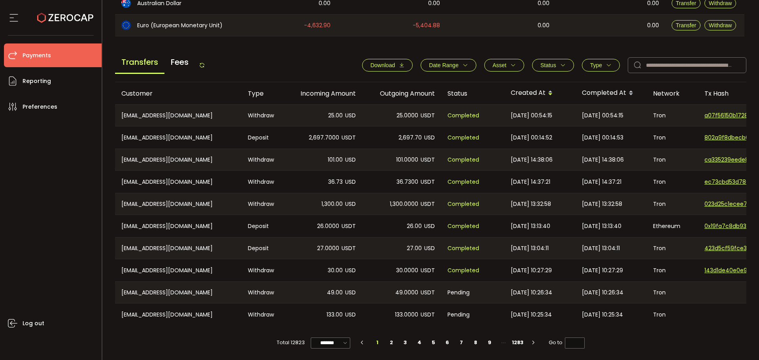
drag, startPoint x: 553, startPoint y: 64, endPoint x: 555, endPoint y: 72, distance: 7.9
click at [553, 65] on span "Status" at bounding box center [548, 65] width 16 height 6
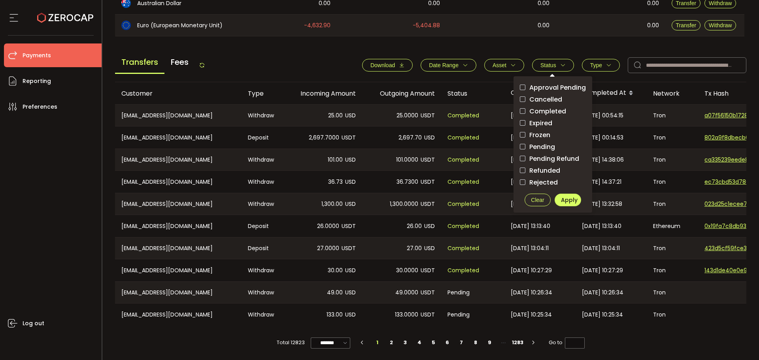
click at [541, 144] on span "Pending" at bounding box center [540, 147] width 30 height 8
click at [571, 197] on span "Apply" at bounding box center [569, 200] width 17 height 8
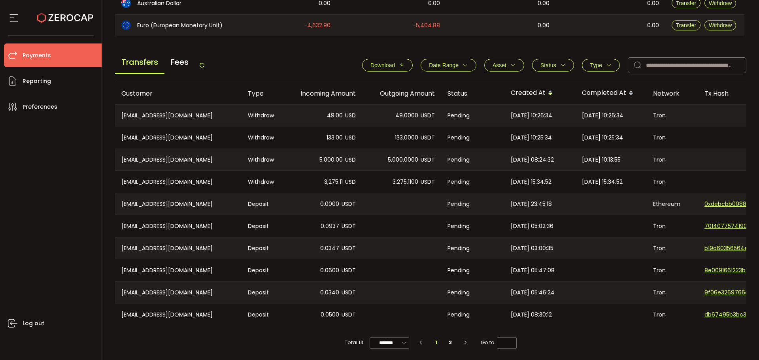
click at [603, 66] on span "Type" at bounding box center [600, 65] width 21 height 6
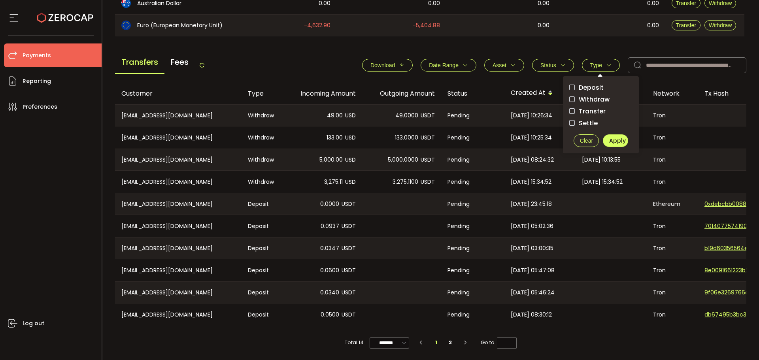
click at [593, 96] on span "Withdraw" at bounding box center [592, 100] width 35 height 8
click at [620, 138] on span "Apply" at bounding box center [617, 141] width 17 height 8
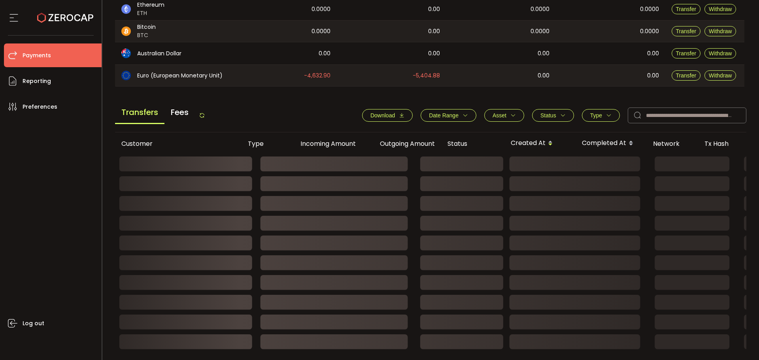
scroll to position [148, 0]
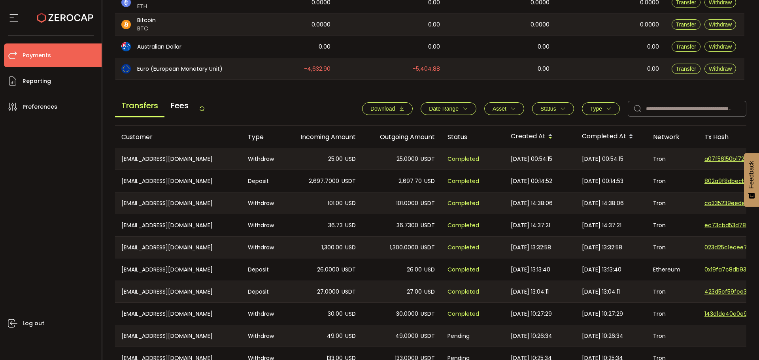
scroll to position [281, 0]
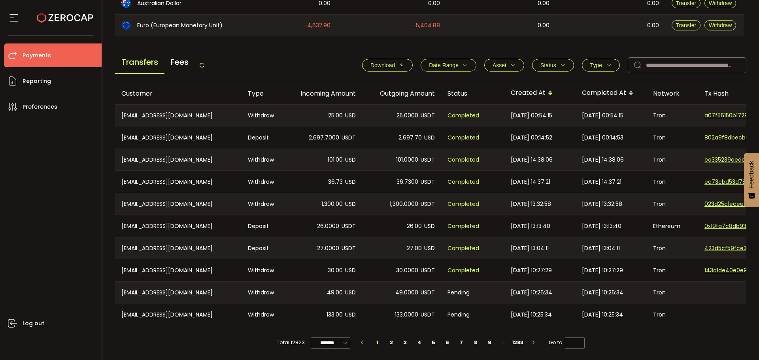
click at [554, 62] on span "Status" at bounding box center [552, 65] width 25 height 6
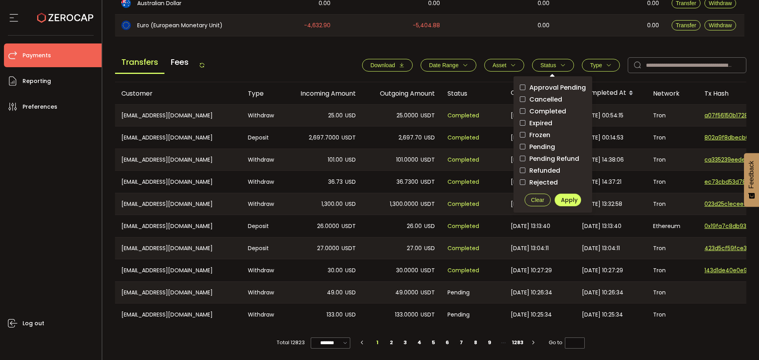
click at [546, 143] on span "Pending" at bounding box center [540, 147] width 30 height 8
click at [567, 204] on div "Approval Pending Cancelled Completed Expired Frozen Pending Pending Refund Refu…" at bounding box center [552, 144] width 79 height 136
click at [568, 198] on span "Apply" at bounding box center [569, 200] width 17 height 8
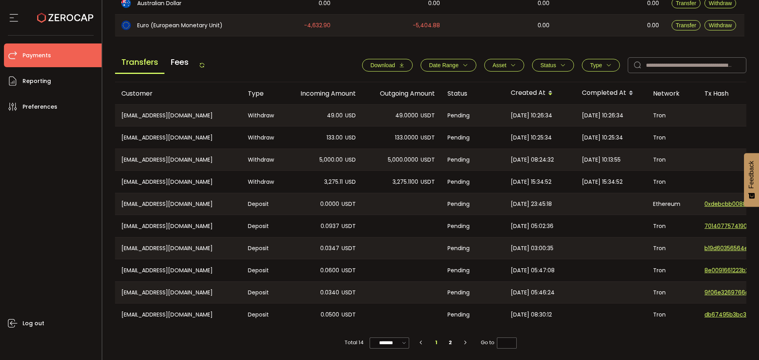
click at [599, 59] on button "Type" at bounding box center [601, 65] width 38 height 13
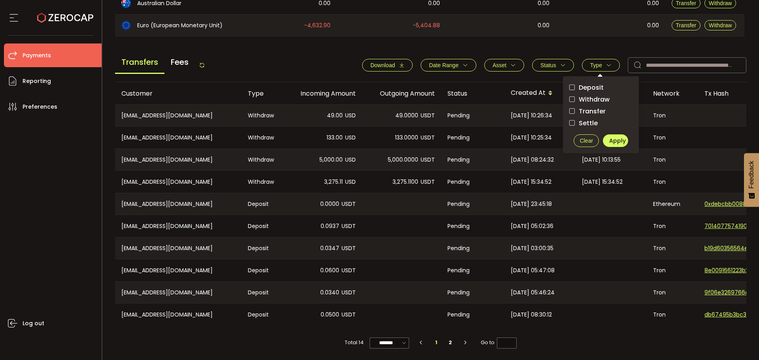
click at [594, 96] on span "Withdraw" at bounding box center [592, 100] width 35 height 8
click at [616, 138] on span "Apply" at bounding box center [617, 141] width 17 height 8
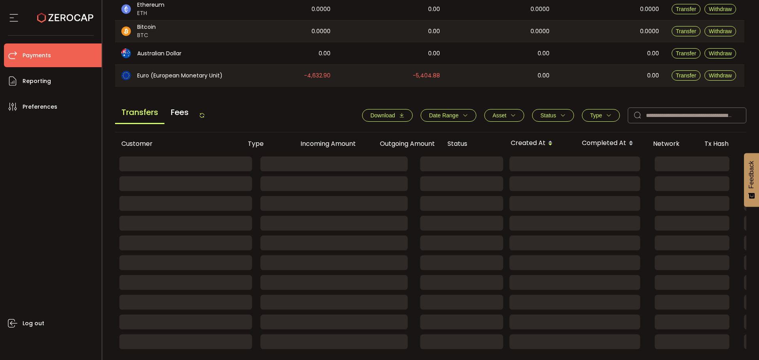
scroll to position [148, 0]
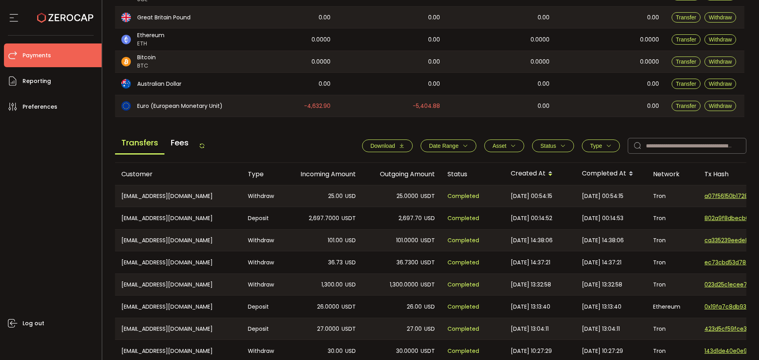
scroll to position [277, 0]
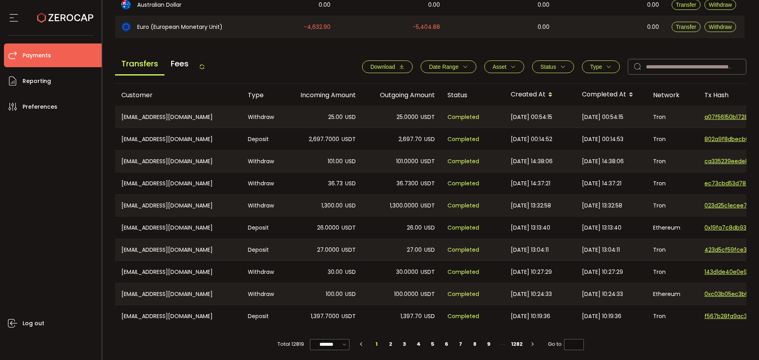
click at [560, 66] on icon "button" at bounding box center [563, 67] width 6 height 6
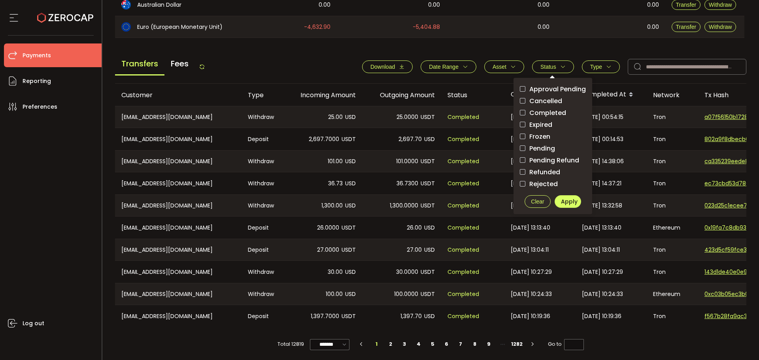
click at [537, 147] on span "Pending" at bounding box center [540, 149] width 30 height 8
click at [567, 200] on span "Apply" at bounding box center [569, 202] width 17 height 8
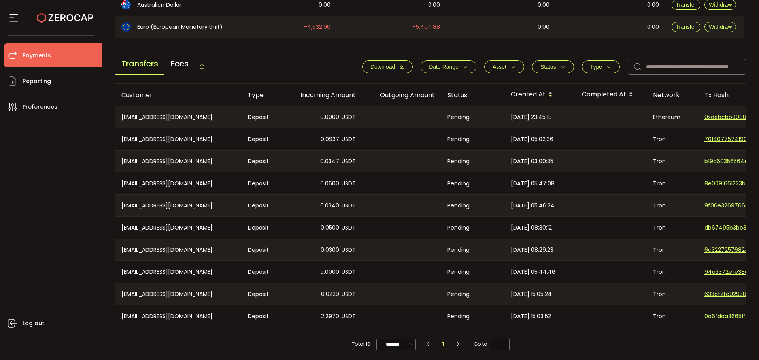
click at [552, 69] on span "Status" at bounding box center [548, 67] width 16 height 6
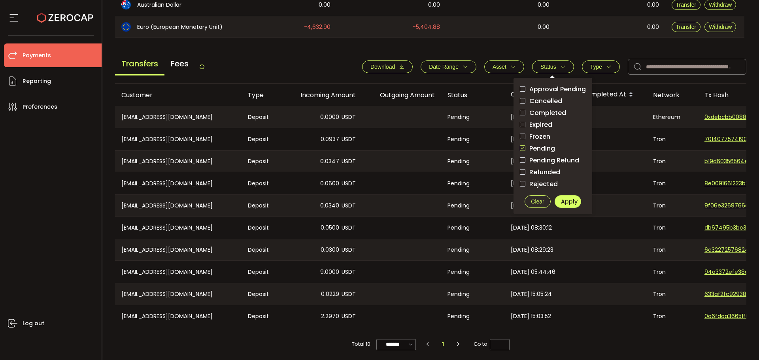
click at [541, 148] on span "Pending" at bounding box center [540, 149] width 30 height 8
click at [542, 184] on span "Rejected" at bounding box center [541, 184] width 32 height 8
click at [565, 203] on span "Apply" at bounding box center [569, 202] width 17 height 8
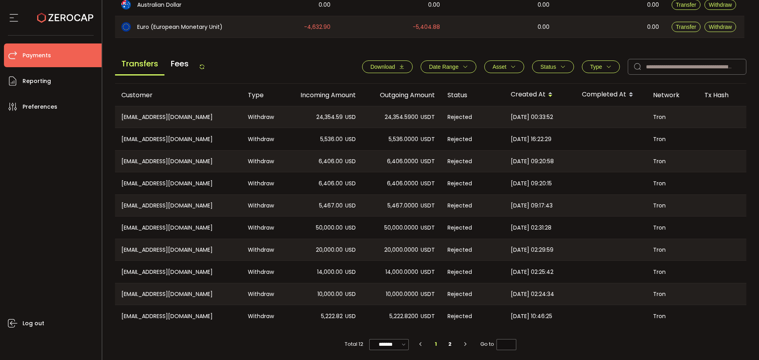
click at [535, 70] on button "Status" at bounding box center [553, 66] width 42 height 13
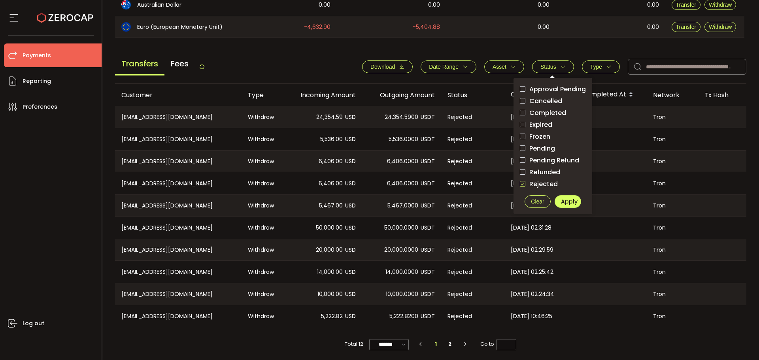
click at [526, 182] on span "Rejected" at bounding box center [541, 184] width 32 height 8
click at [544, 98] on span "Cancelled" at bounding box center [543, 101] width 37 height 8
click at [568, 202] on span "Apply" at bounding box center [569, 202] width 17 height 8
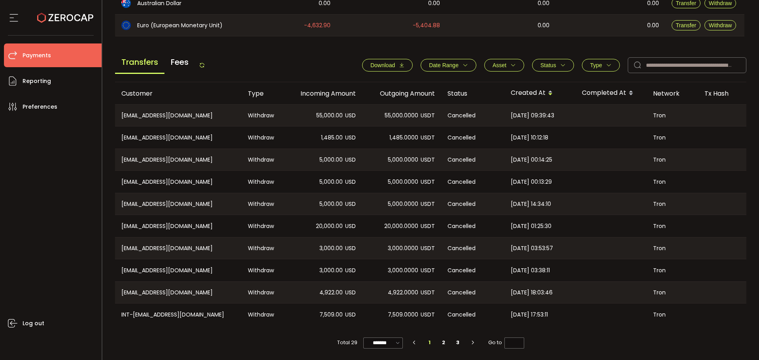
scroll to position [281, 0]
click at [544, 65] on span "Status" at bounding box center [548, 65] width 16 height 6
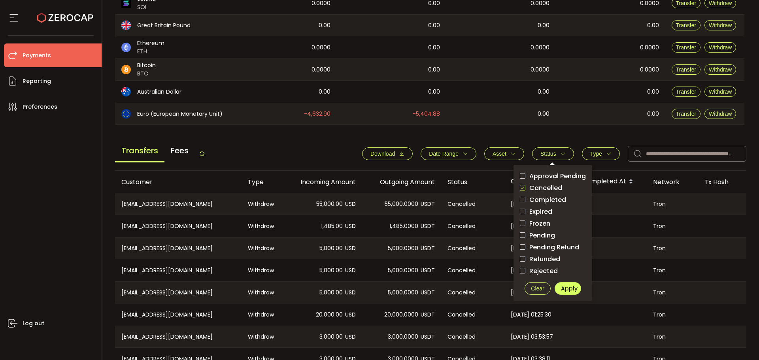
scroll to position [241, 0]
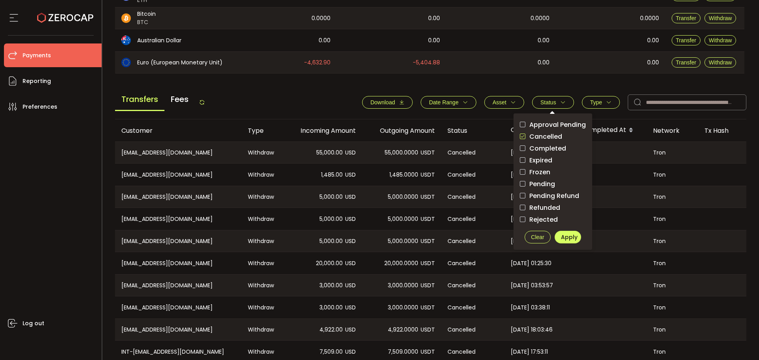
click at [540, 237] on span "Clear" at bounding box center [537, 237] width 13 height 6
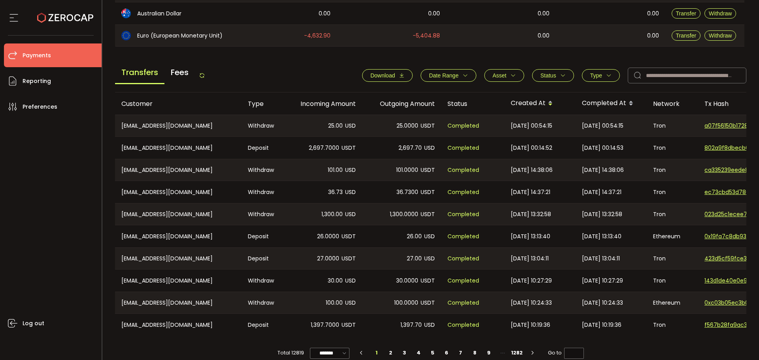
scroll to position [281, 0]
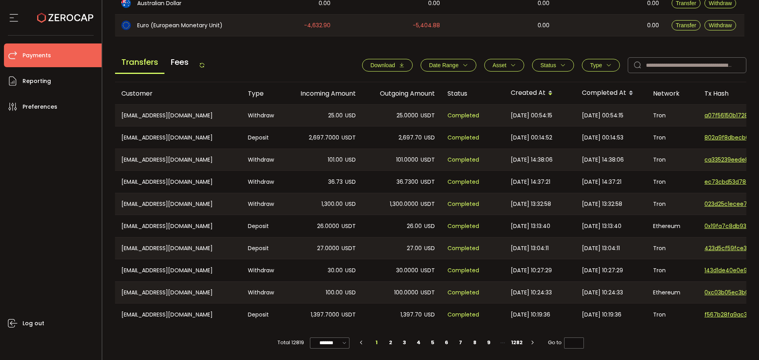
click at [531, 342] on icon "button" at bounding box center [532, 342] width 7 height 5
click at [405, 342] on li "3" at bounding box center [404, 342] width 14 height 11
type input "*"
